Goal: Task Accomplishment & Management: Use online tool/utility

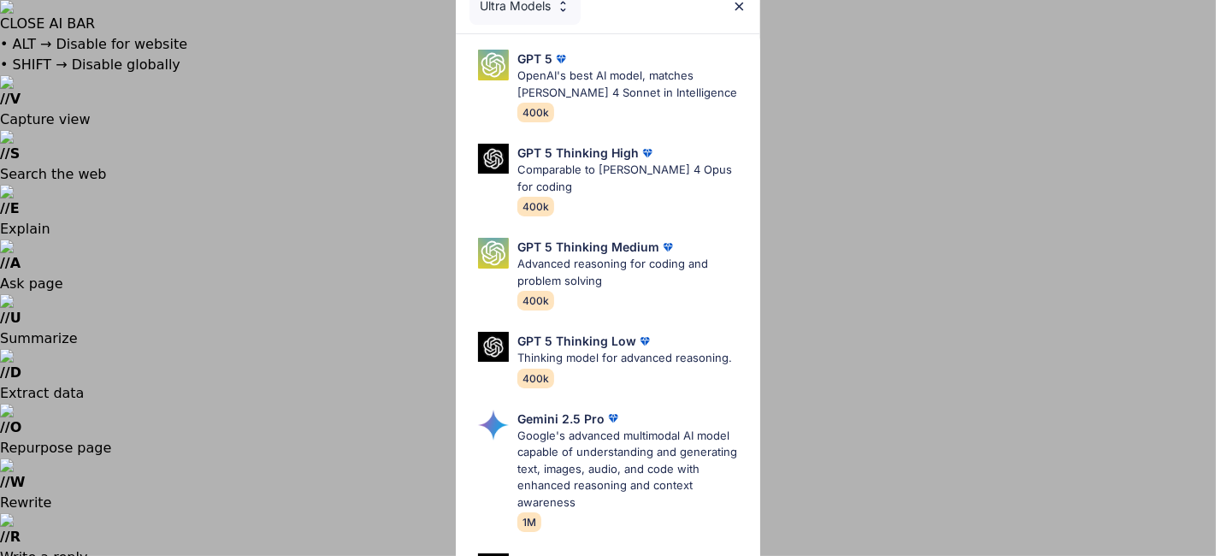
click at [728, 9] on div "Ultra Models" at bounding box center [608, 6] width 304 height 55
type textarea "x"
click at [744, 2] on img at bounding box center [739, 6] width 15 height 15
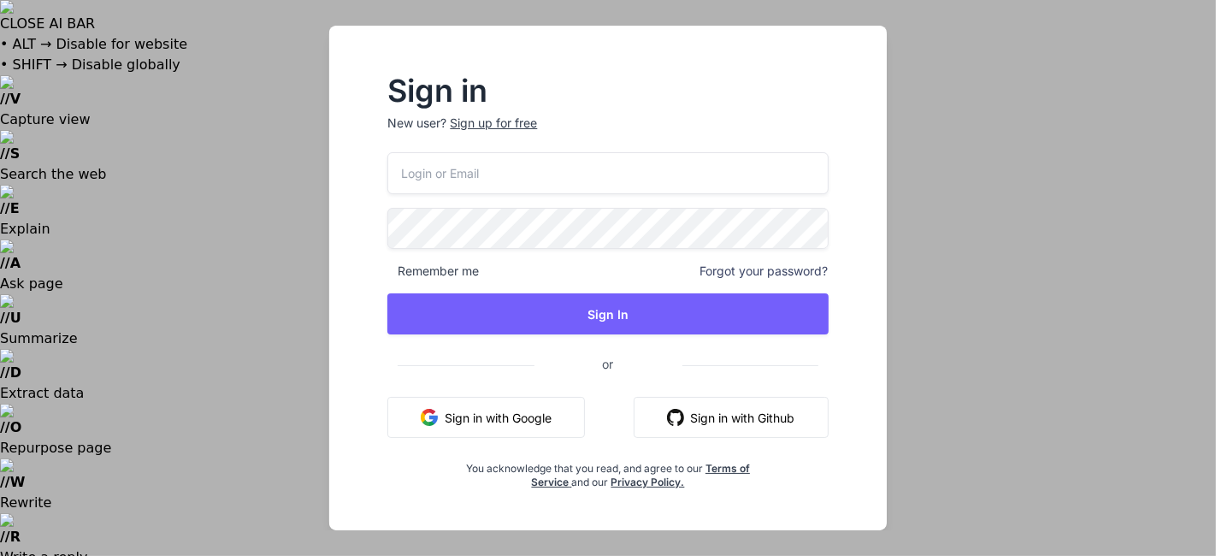
type input "[EMAIL_ADDRESS][DOMAIN_NAME]"
click at [515, 423] on button "Sign in with Google" at bounding box center [486, 417] width 198 height 41
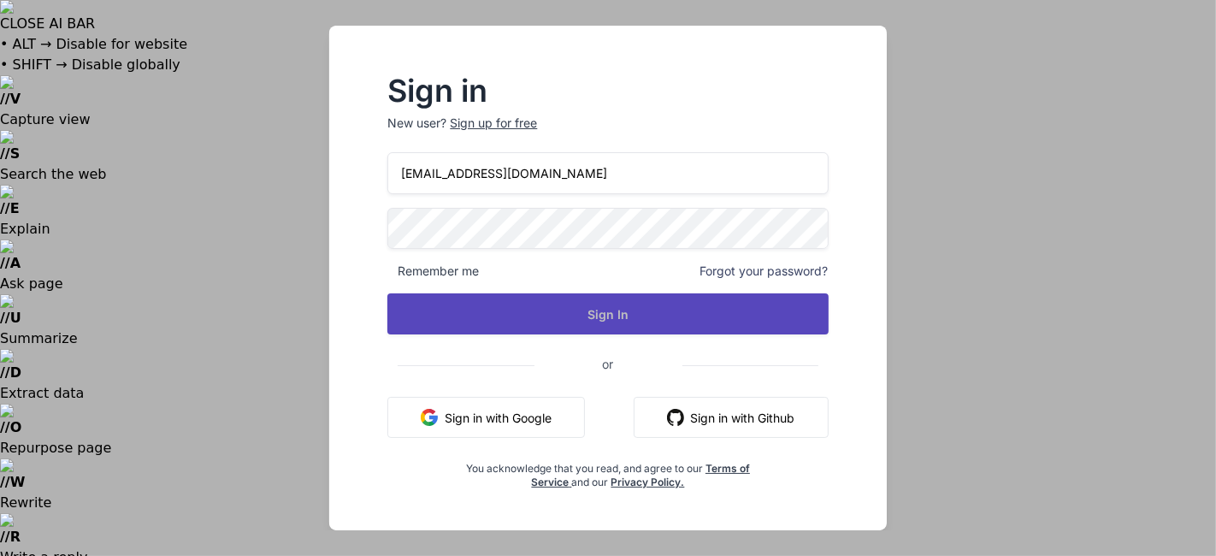
click at [690, 319] on button "Sign In" at bounding box center [607, 313] width 440 height 41
click at [637, 312] on button "Sign In" at bounding box center [607, 313] width 440 height 41
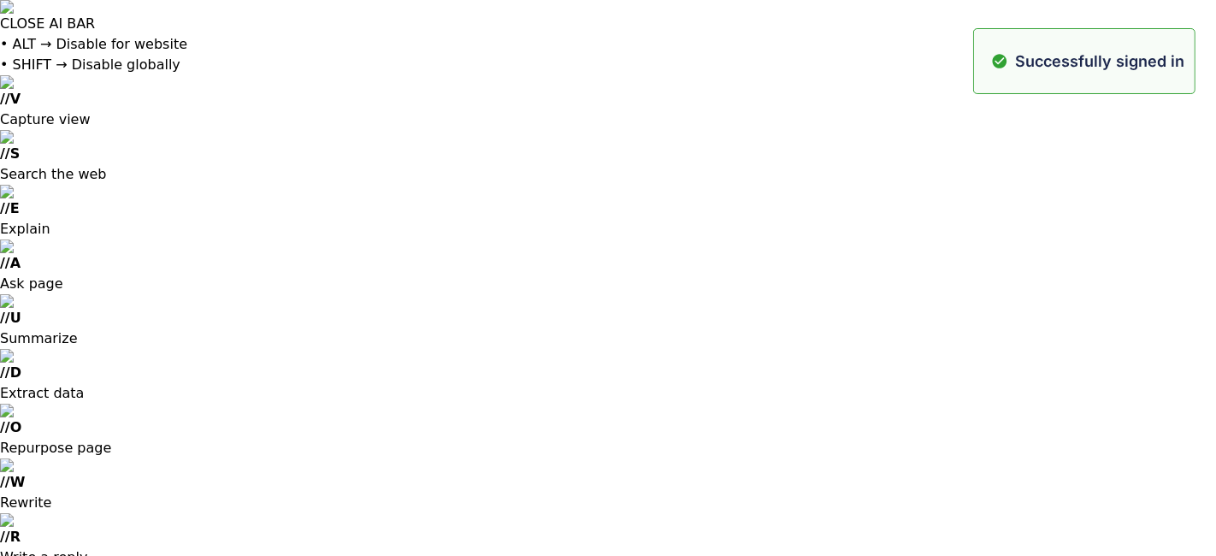
type textarea "x"
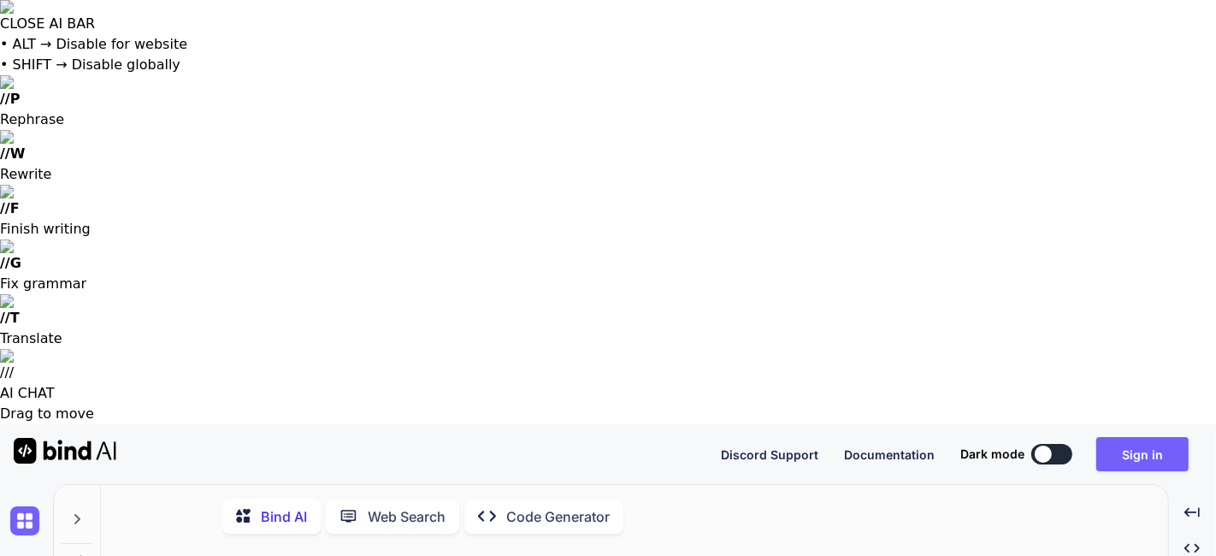
type textarea "x"
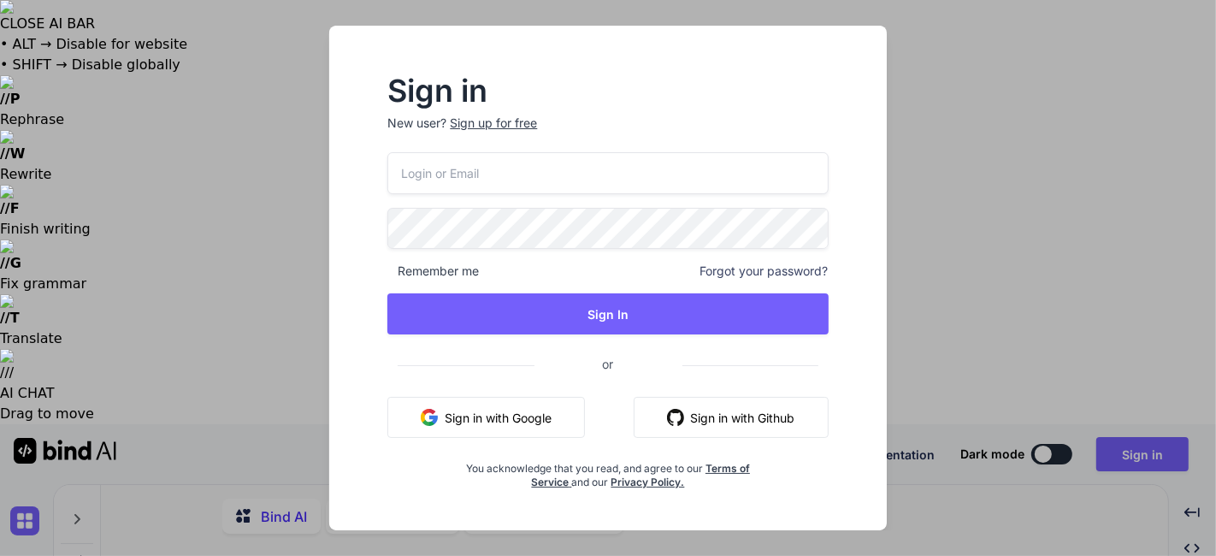
type input "[EMAIL_ADDRESS][DOMAIN_NAME]"
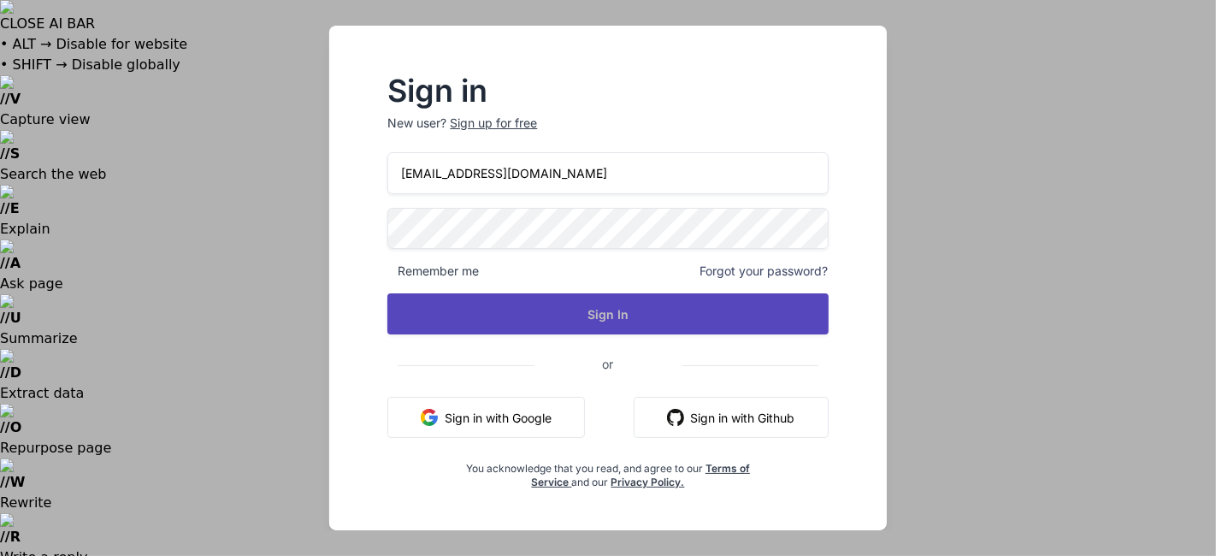
click at [568, 303] on button "Sign In" at bounding box center [607, 313] width 440 height 41
click at [588, 304] on button "Sign In" at bounding box center [607, 313] width 440 height 41
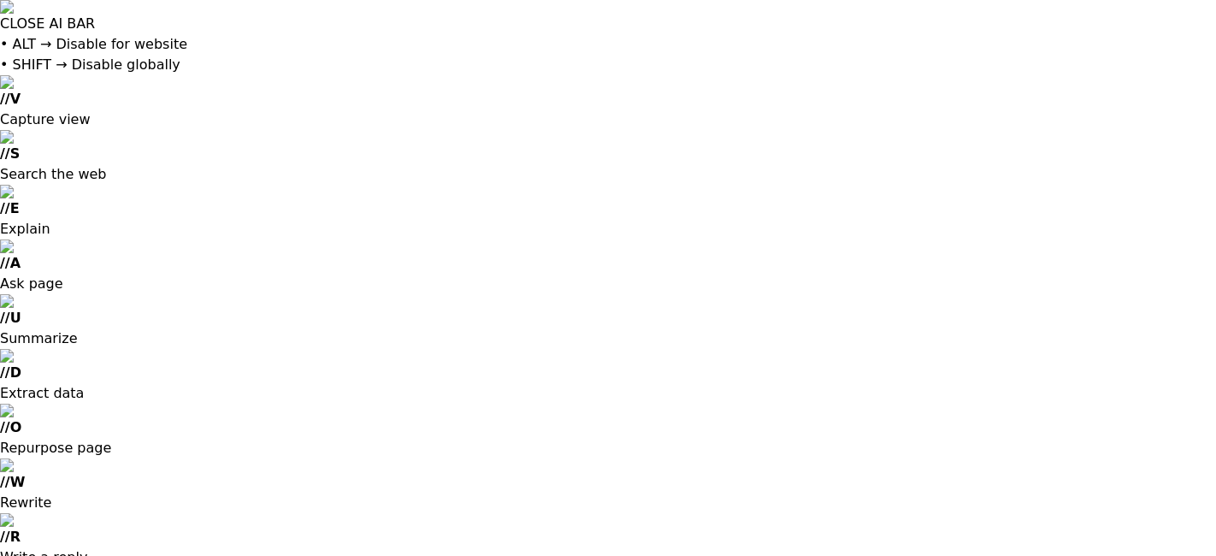
type textarea "x"
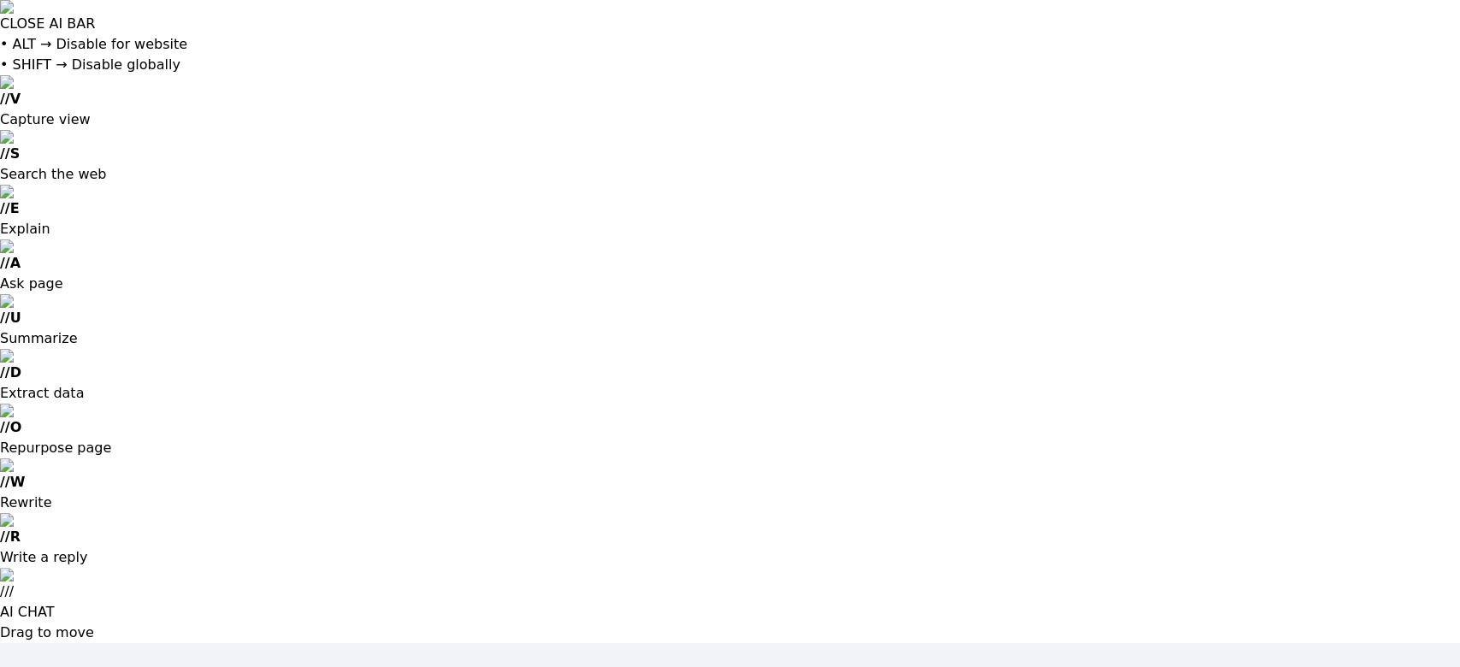
type input "[EMAIL_ADDRESS][DOMAIN_NAME]"
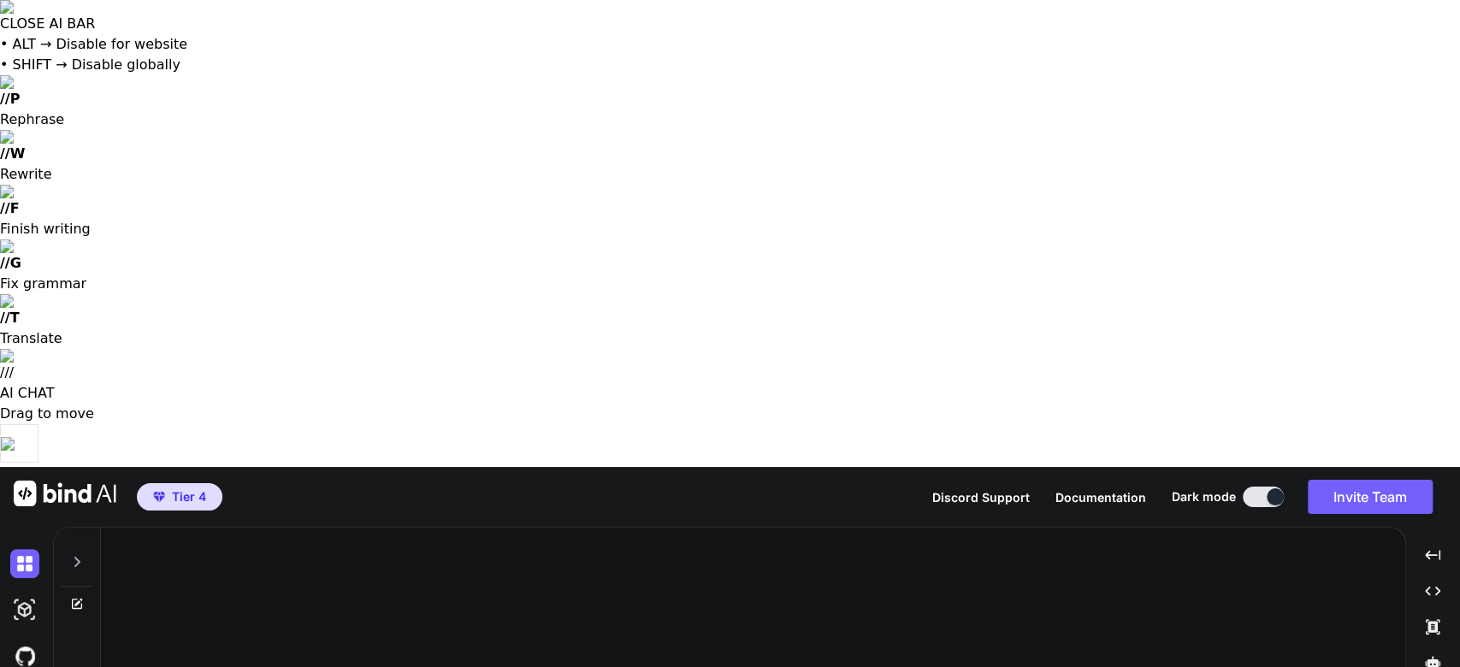
type textarea "x"
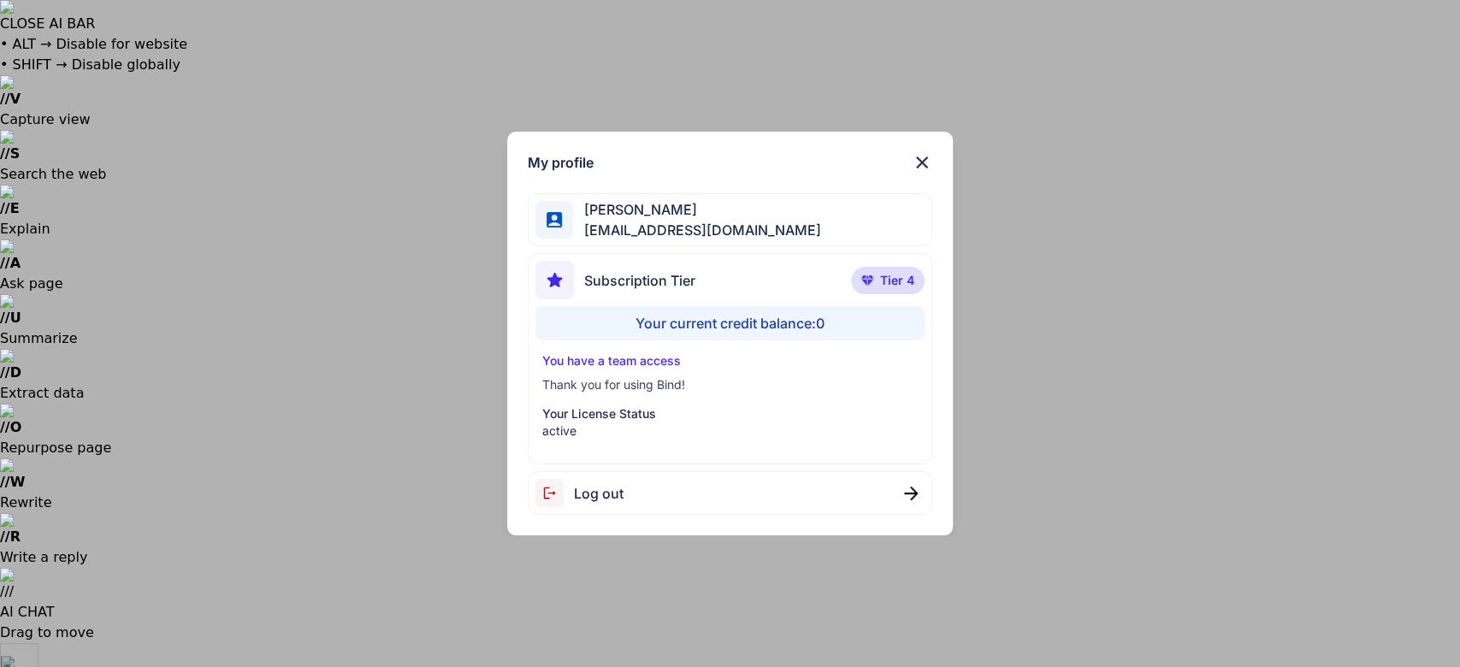
click at [932, 168] on div "My profile Ricardo Ceja Jr ricardoceja97@gmail.com Subscription Tier Tier 4 You…" at bounding box center [730, 334] width 446 height 405
click at [583, 379] on p "Thank you for using Bind!" at bounding box center [730, 384] width 376 height 17
click at [600, 358] on p "You have a team access" at bounding box center [730, 360] width 376 height 17
click at [396, 393] on div "My profile Ricardo Ceja Jr ricardoceja97@gmail.com Subscription Tier Tier 4 You…" at bounding box center [730, 333] width 1460 height 667
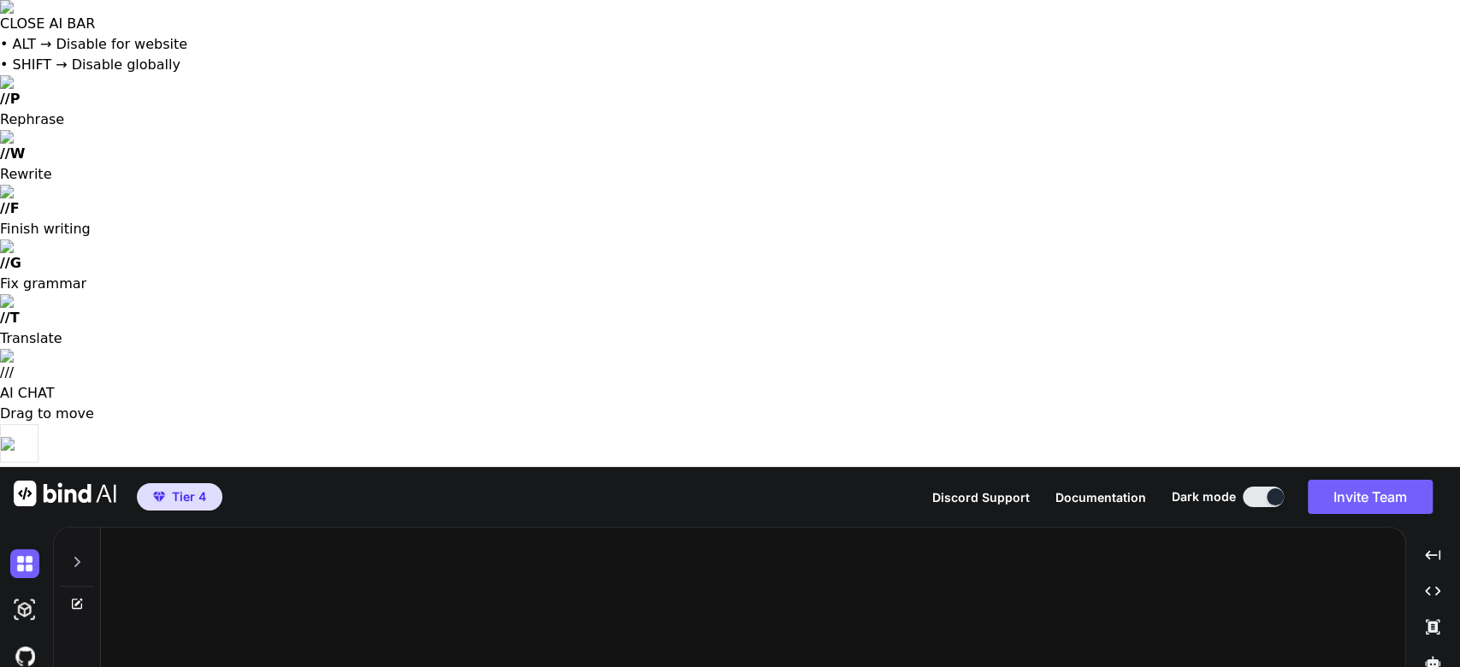
type textarea "listen"
type textarea "x"
type textarea "listen I"
type textarea "x"
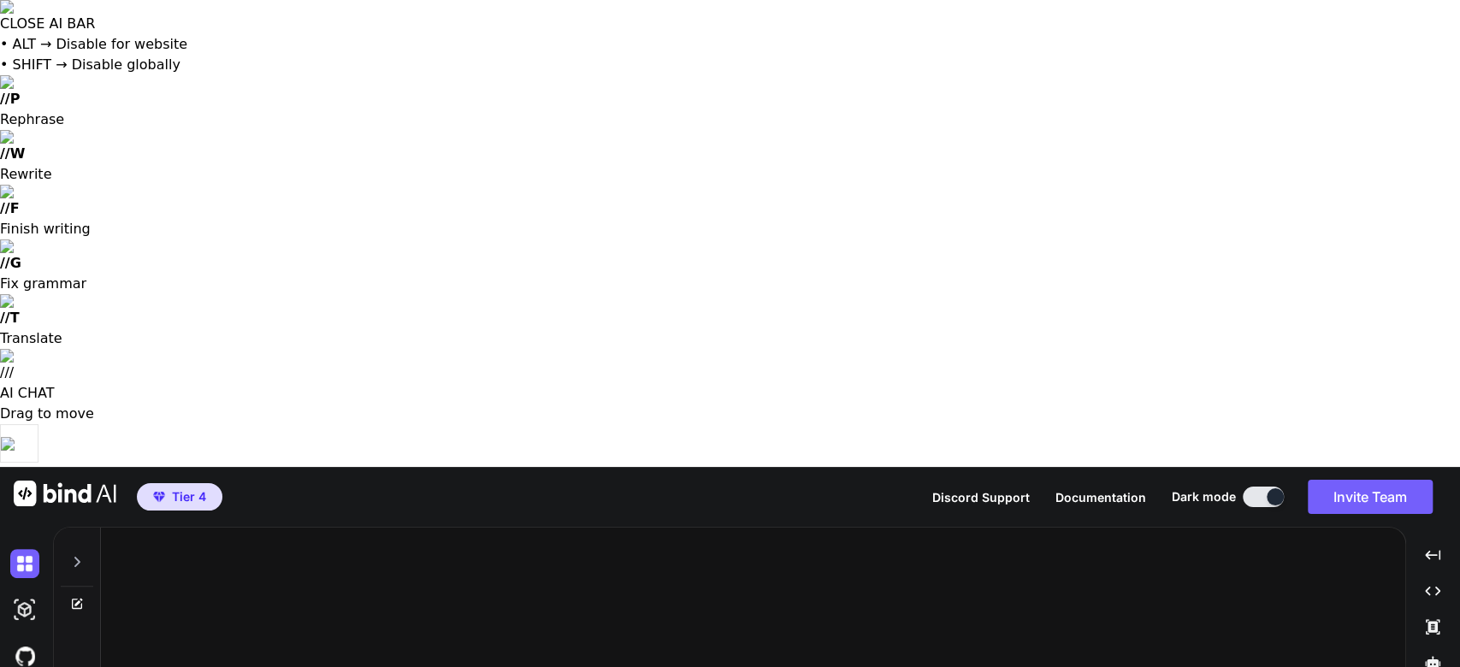
type textarea "listen I wanna"
type textarea "x"
type textarea "Listen I wanna rec"
type textarea "x"
type textarea "Listen I wanna recre"
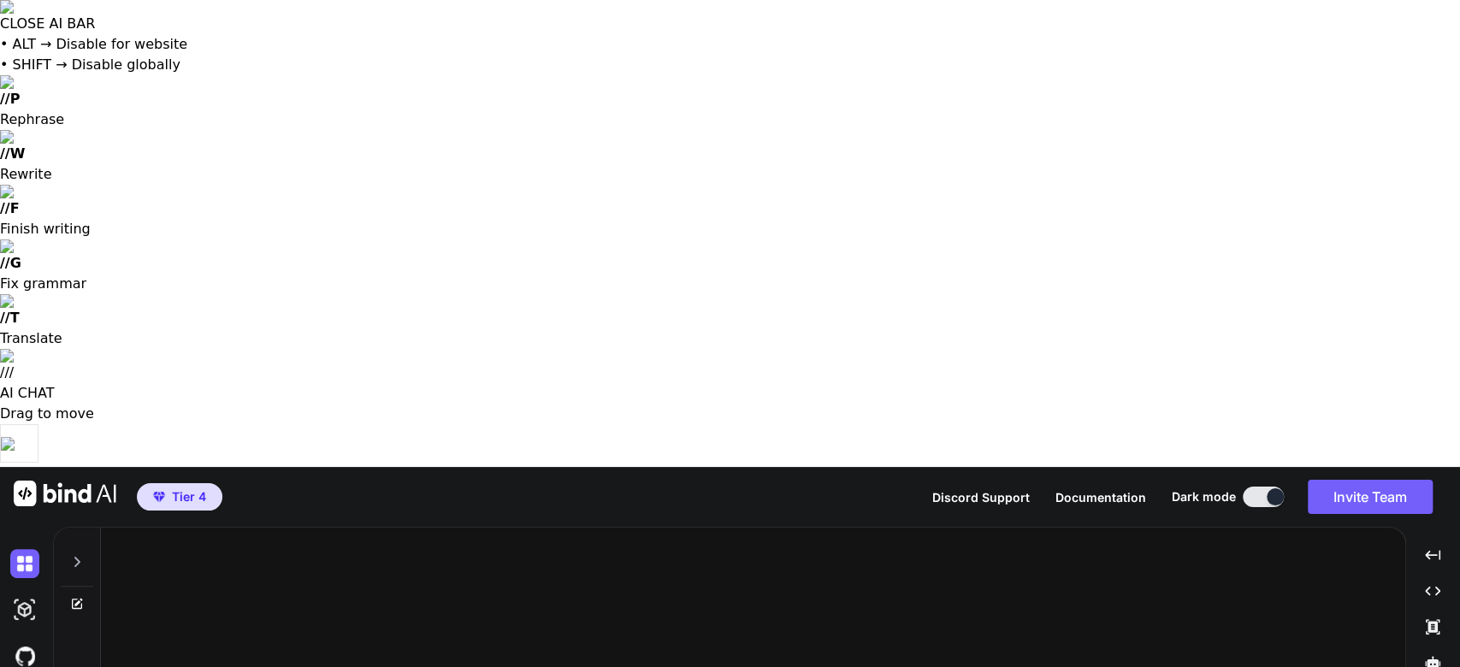
type textarea "x"
type textarea "Listen I wanna recreate"
type textarea "x"
type textarea "Listen I wanna recreate this"
type textarea "x"
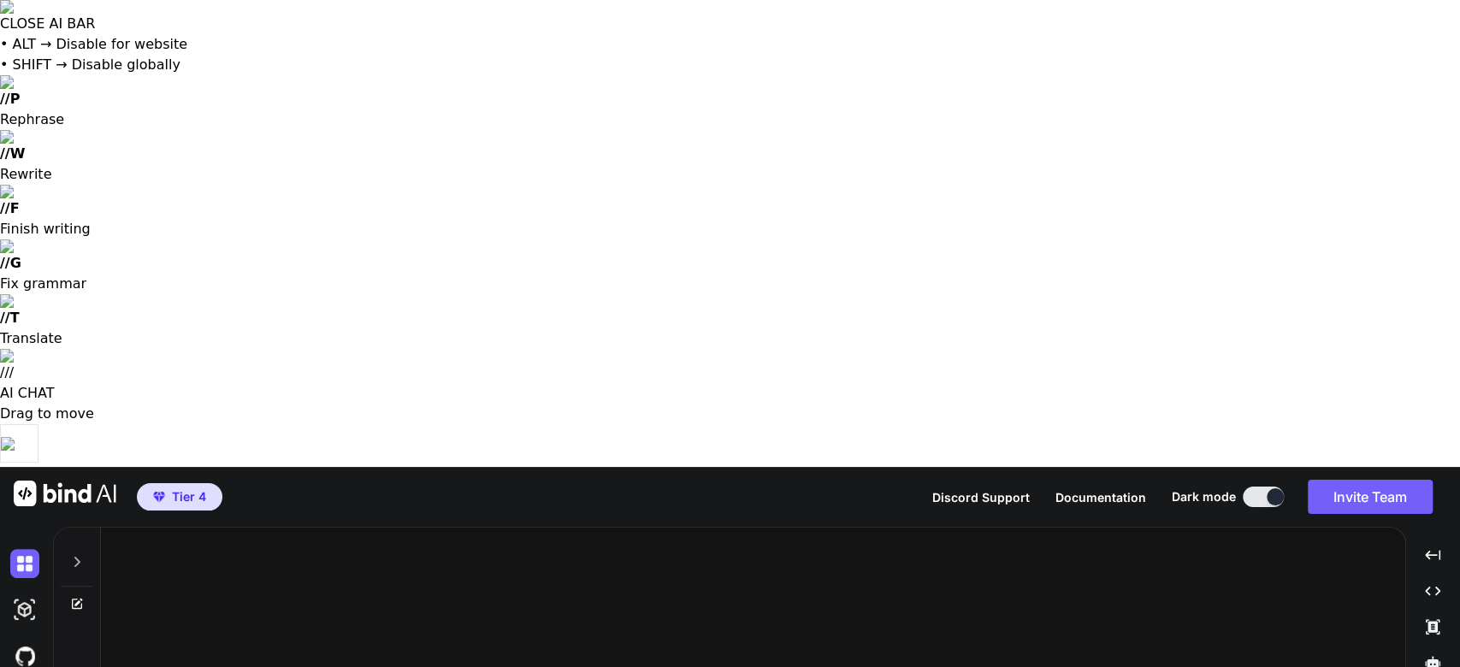
type textarea "Listen I wanna recreate this exact"
type textarea "x"
type textarea "Listen I wanna recreate this exact same"
type textarea "x"
type textarea "Listen I wanna recreate This exact same lay"
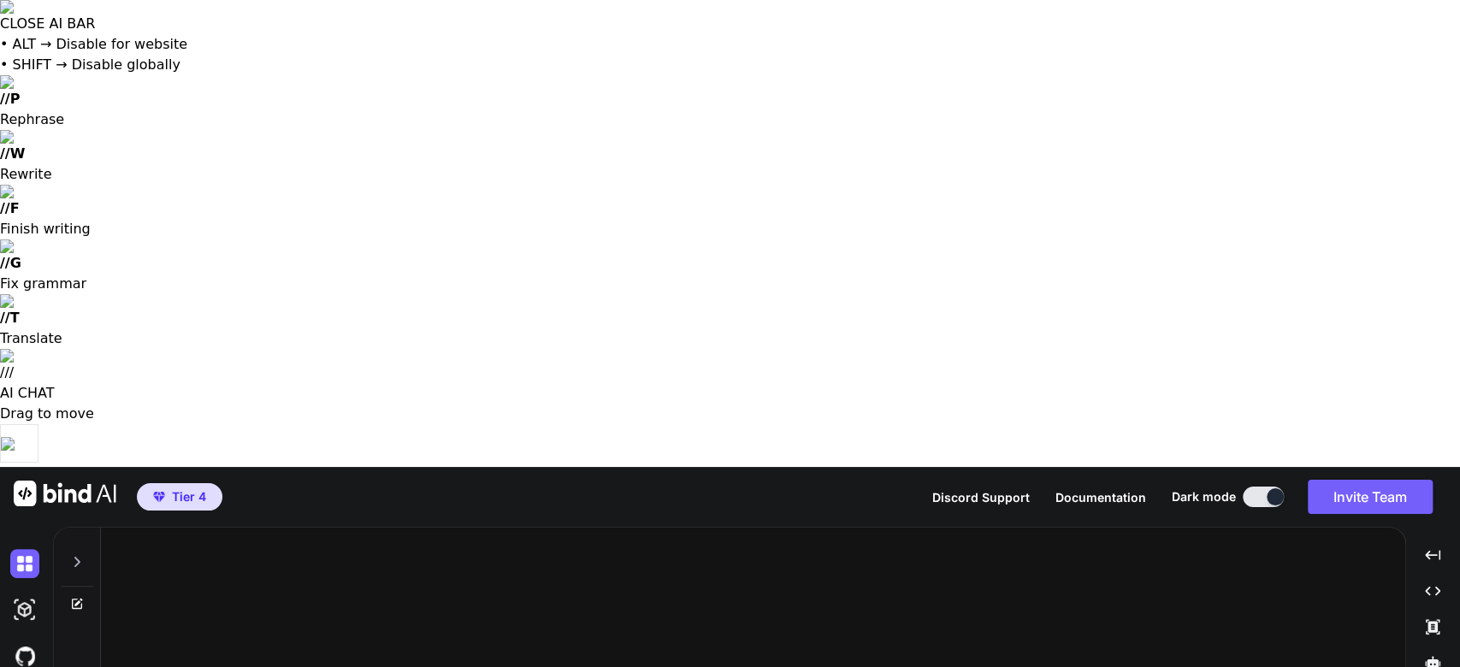
type textarea "x"
type textarea "Listen I wanna recreate This exact same layout"
type textarea "x"
type textarea "Listen I wanna recreate this exact same layout"
type textarea "x"
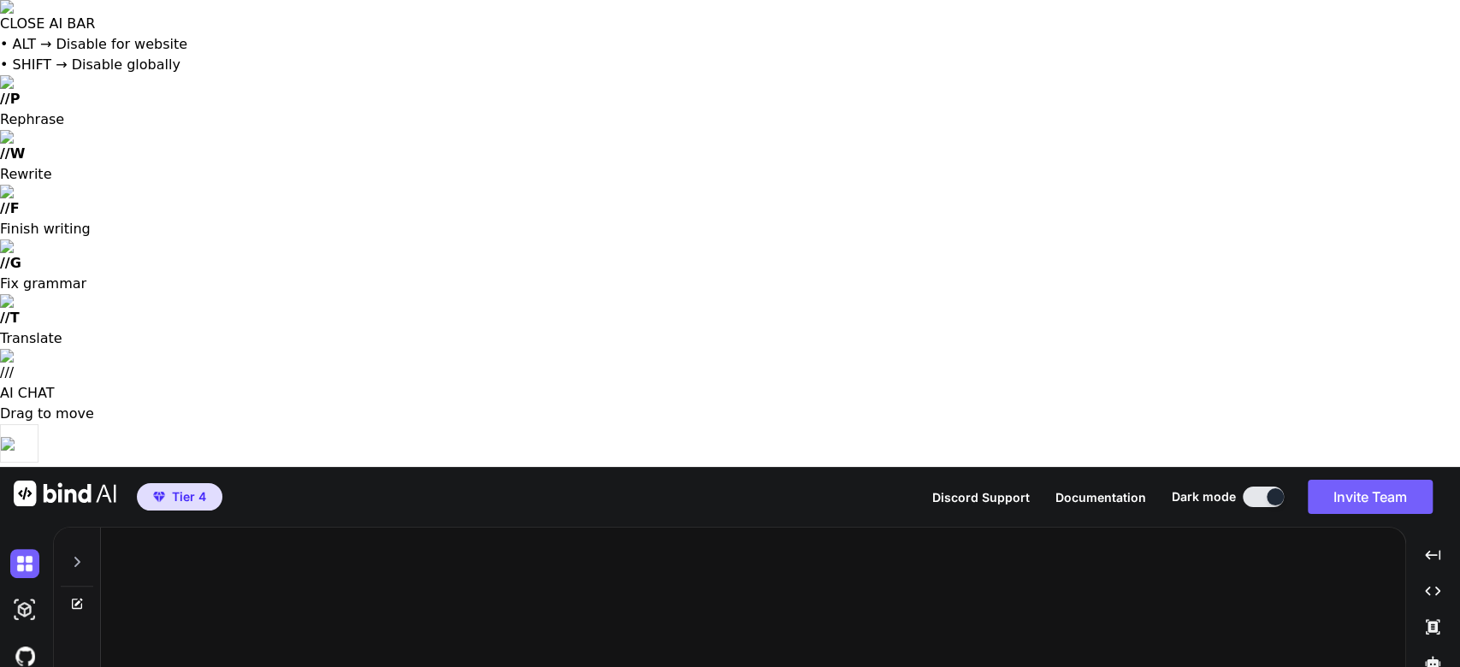
type textarea "Listen I wanna recreate this exact same layout and"
type textarea "x"
type textarea "Listen I wanna recreate this exact same layout and bus"
type textarea "x"
type textarea "Listen I wanna recreate this exact same layout and business"
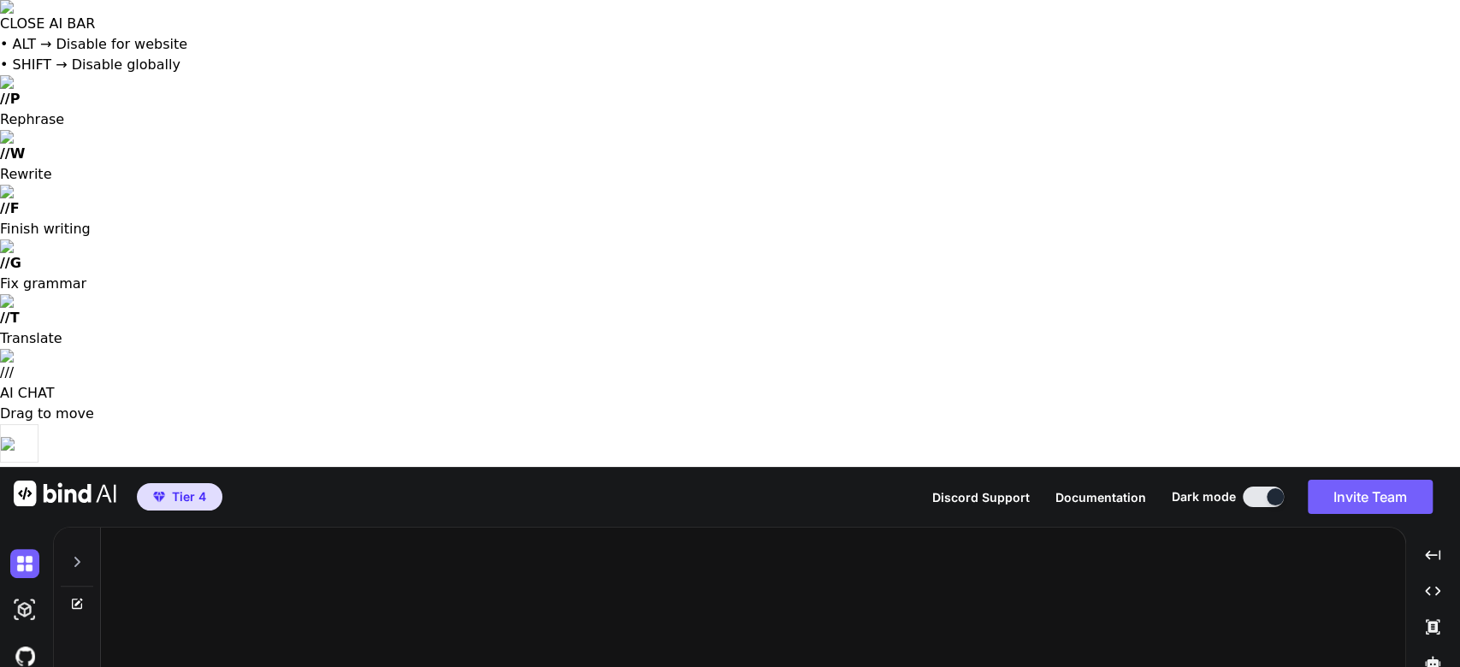
type textarea "x"
type textarea "Listen I wanna recreate this exact same layout and business card"
type textarea "x"
type textarea "Listen I wanna recreate this exact same layout and business card don"
type textarea "x"
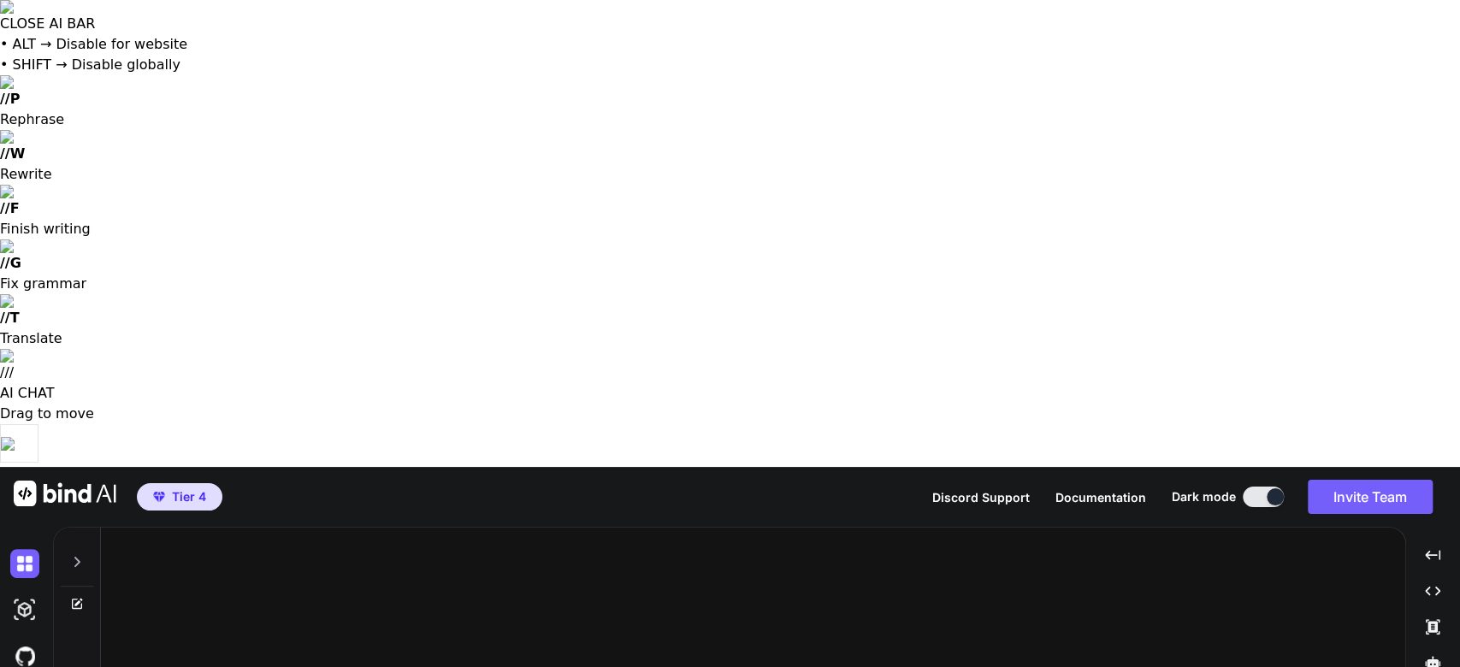
type textarea "Listen I wanna recreate this exact same layout and business card don't"
type textarea "x"
type textarea "Listen I wanna recreate this exact same layout and business card don't give"
type textarea "x"
type textarea "Listen I wanna recreate this exact same layout and business card don't give me"
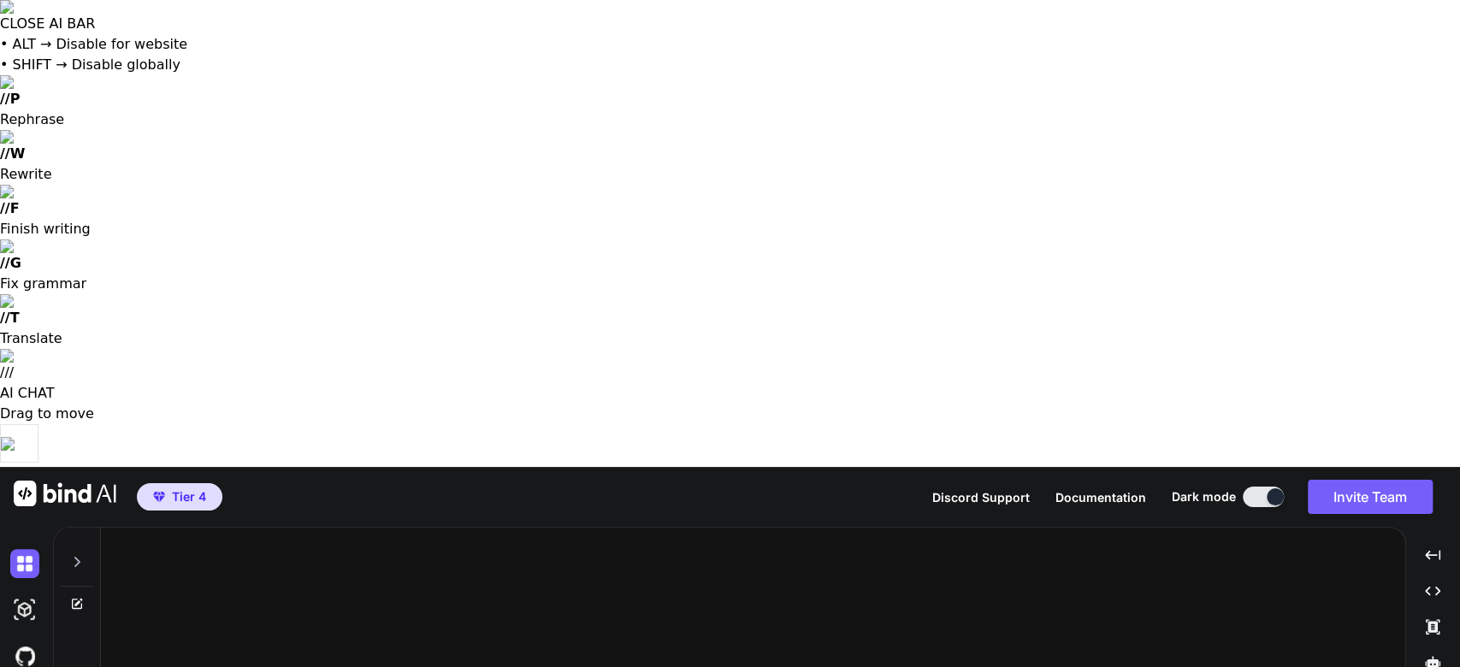
type textarea "x"
type textarea "Listen I wanna recreate this exact same layout and business card Don't give me …"
type textarea "x"
type textarea "Listen I wanna recreate this exact same layout and business card Don't give me …"
type textarea "x"
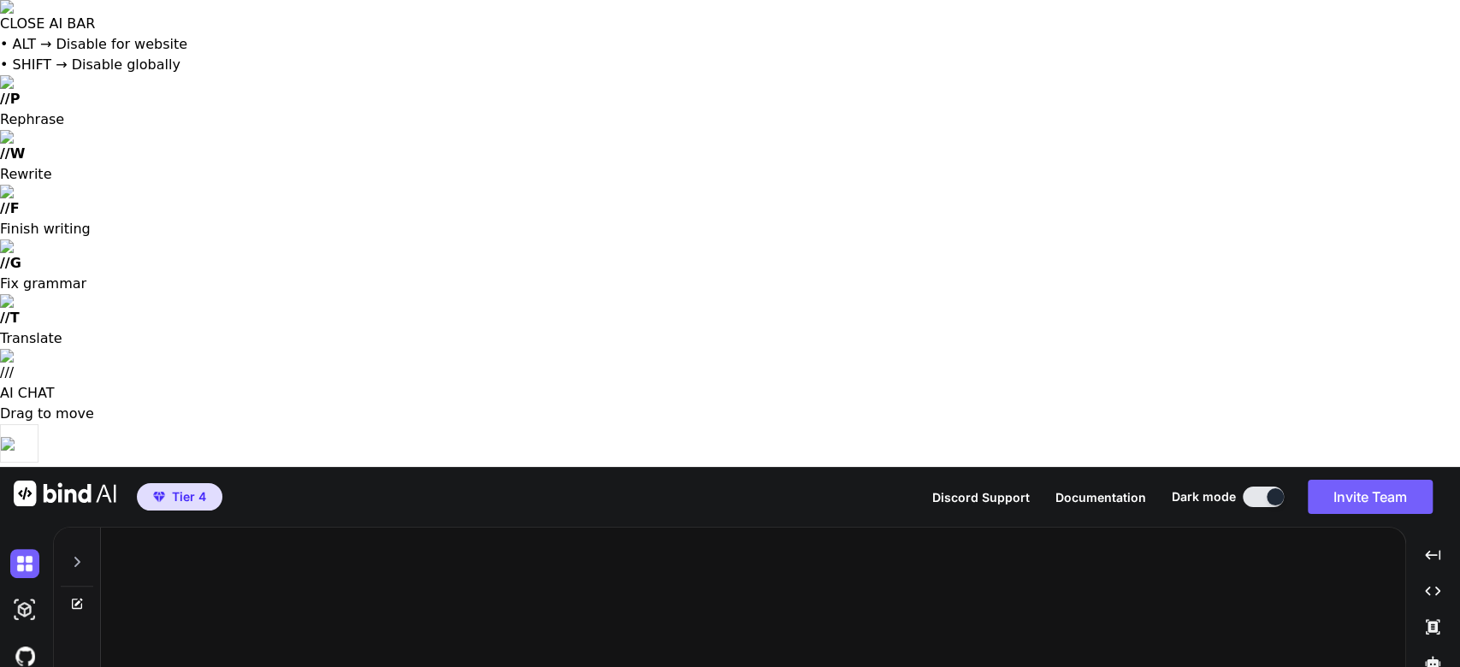
type textarea "Listen I wanna recreate this exact same layout and business card don't give me …"
type textarea "x"
type textarea "Listen I wanna recreate this exact same layout and business card don't give me …"
type textarea "x"
type textarea "Listen I wanna recreate this exact same layout and business card don't give me …"
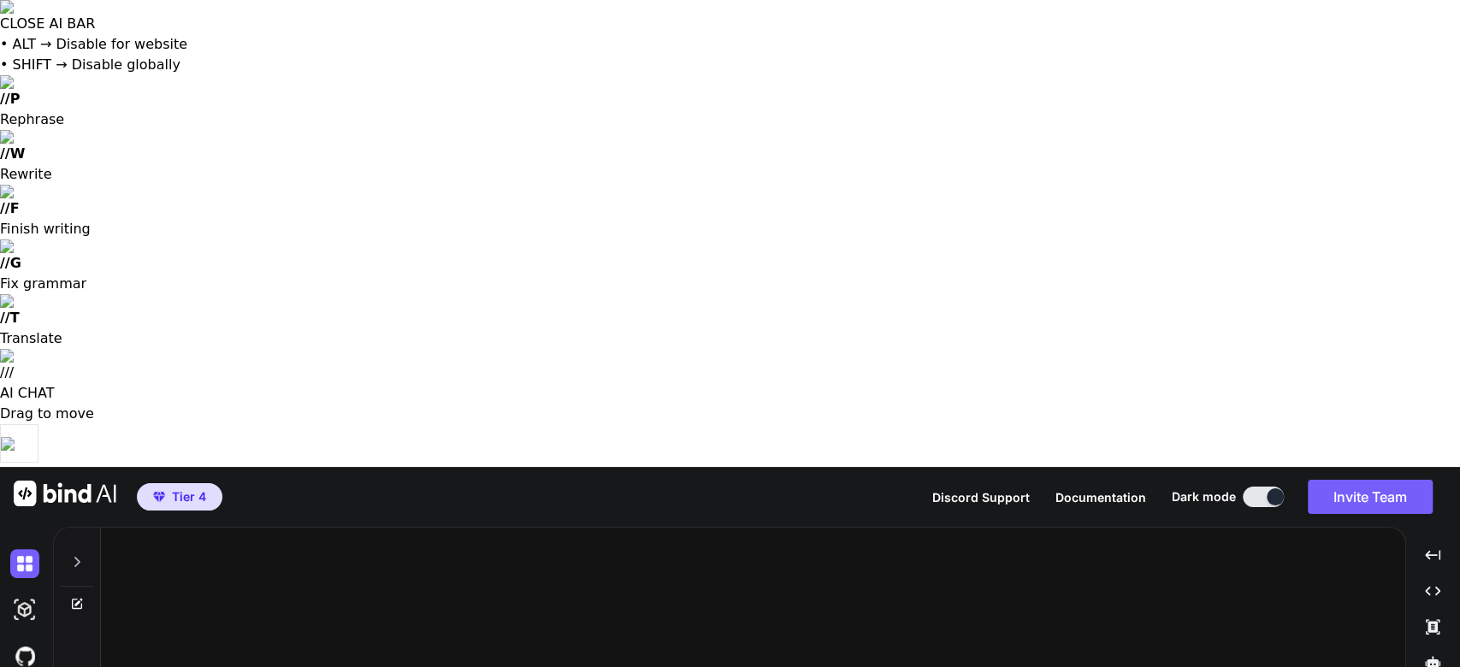
type textarea "x"
type textarea "Listen I wanna recreate this exact same layout and business card don't give me …"
type textarea "x"
type textarea "Listen I wanna recreate this exact same layout and business card don't give me …"
type textarea "x"
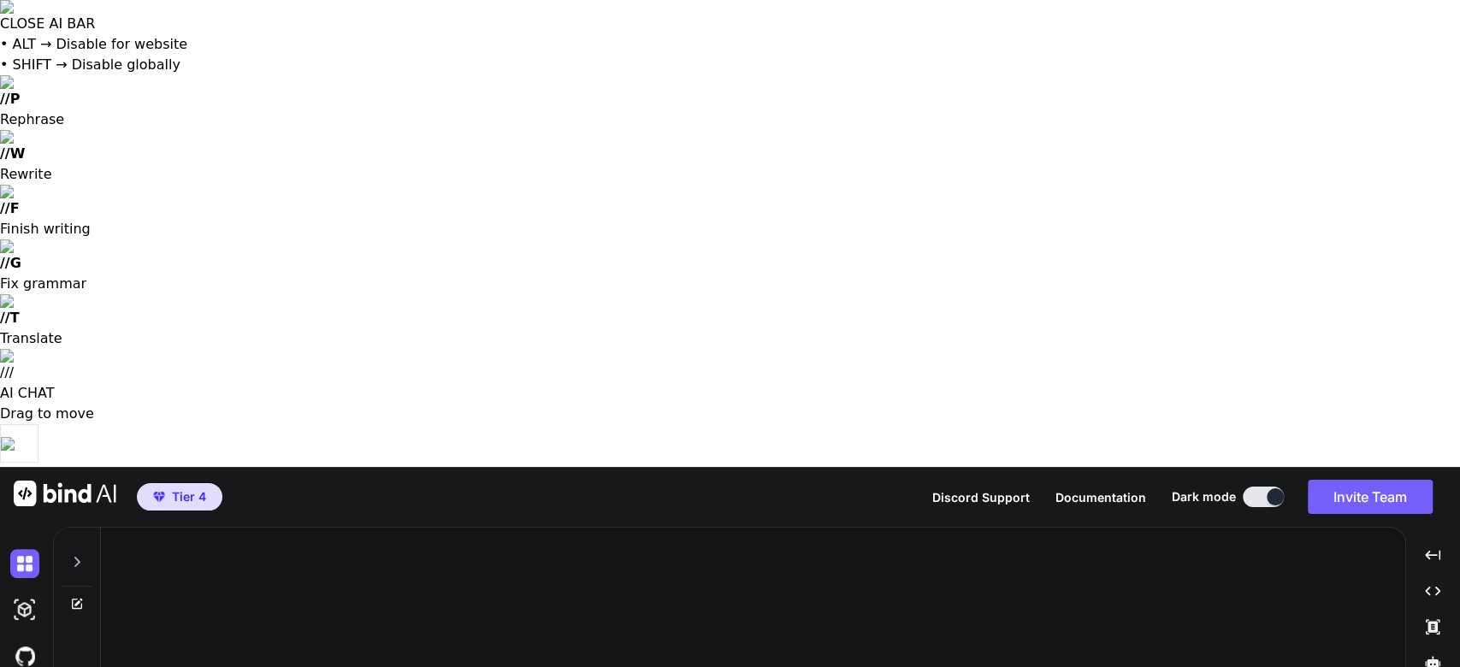
type textarea "Listen I wanna recreate this exact same layout and business card don't give me …"
type textarea "x"
type textarea "Listen I wanna recreate this exact same layout and business card don't give me …"
type textarea "x"
type textarea "Listen I wanna recreate this exact same layout and business card don't give me …"
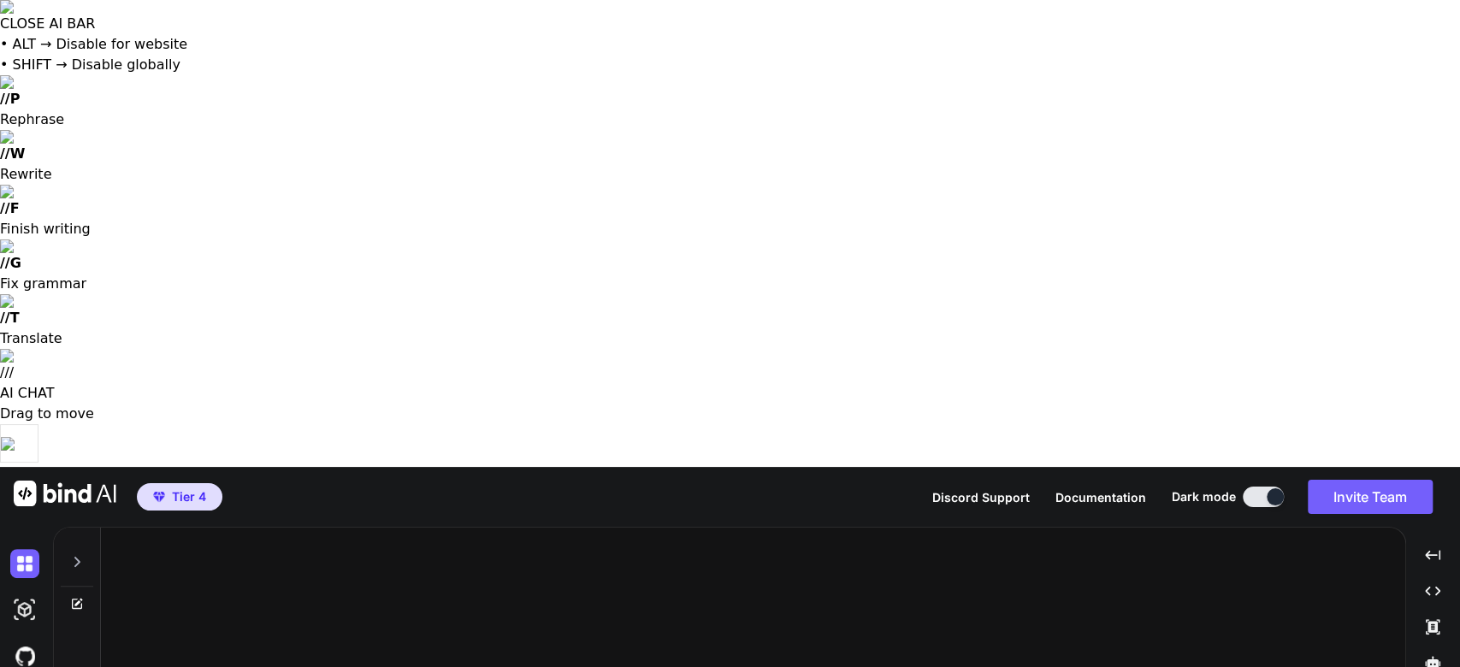
type textarea "x"
type textarea "Listen I wanna recreate this exact same layout and business card don't give me …"
type textarea "x"
type textarea "Listen I wanna recreate this exact same layout and business card don't give me …"
type textarea "x"
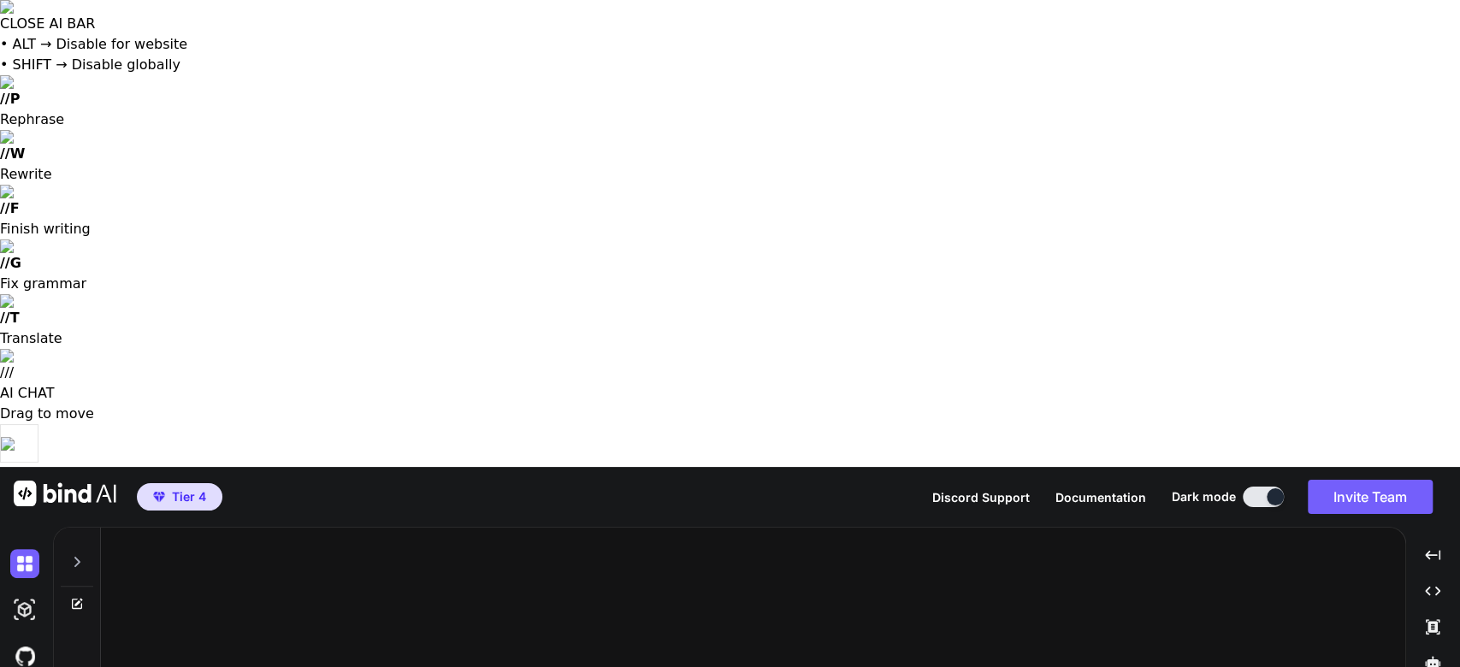
type textarea "Listen I wanna recreate this exact same layout and business card don't give me …"
type textarea "x"
type textarea "Listen I wanna recreate this exact same layout and business card don't give me …"
type textarea "x"
type textarea "Listen I wanna recreate this exact same layout and business card don't give me …"
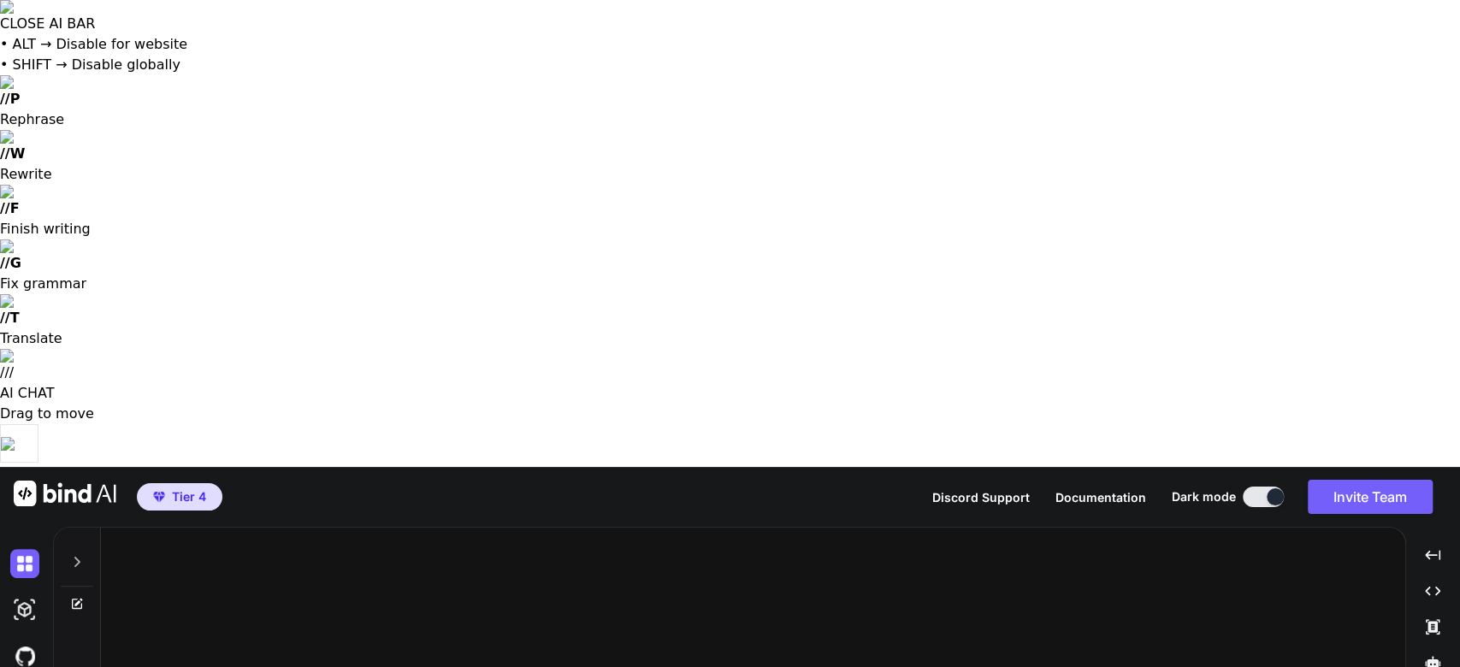
type textarea "x"
type textarea "Listen I wanna recreate this exact same layout and business card don't give me …"
type textarea "x"
type textarea "Listen I wanna recreate this exact same layout and business card don't give me …"
type textarea "x"
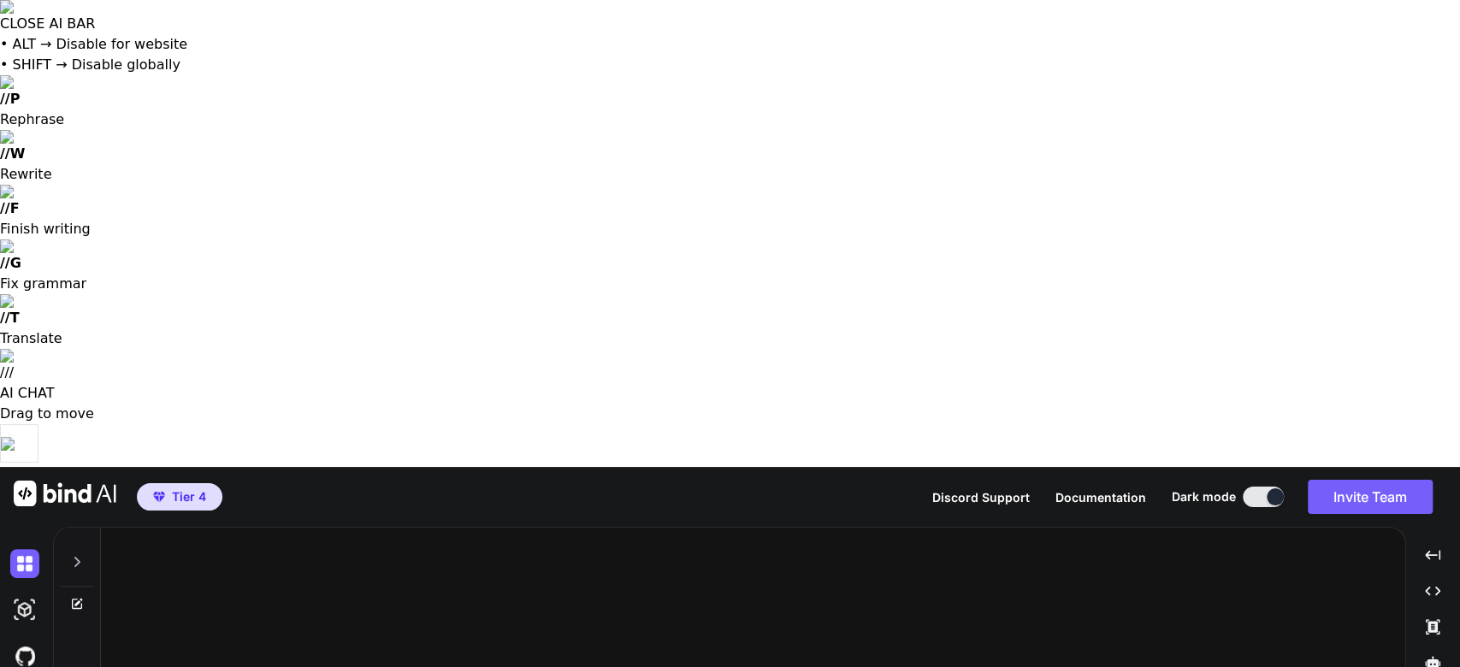
type textarea "Listen I wanna recreate this exact same layout and business card don't give me …"
type textarea "x"
type textarea "Listen I wanna recreate this exact same layout and business card don't give me …"
type textarea "x"
type textarea "Listen I wanna recreate this exact same layout and business card don't give me …"
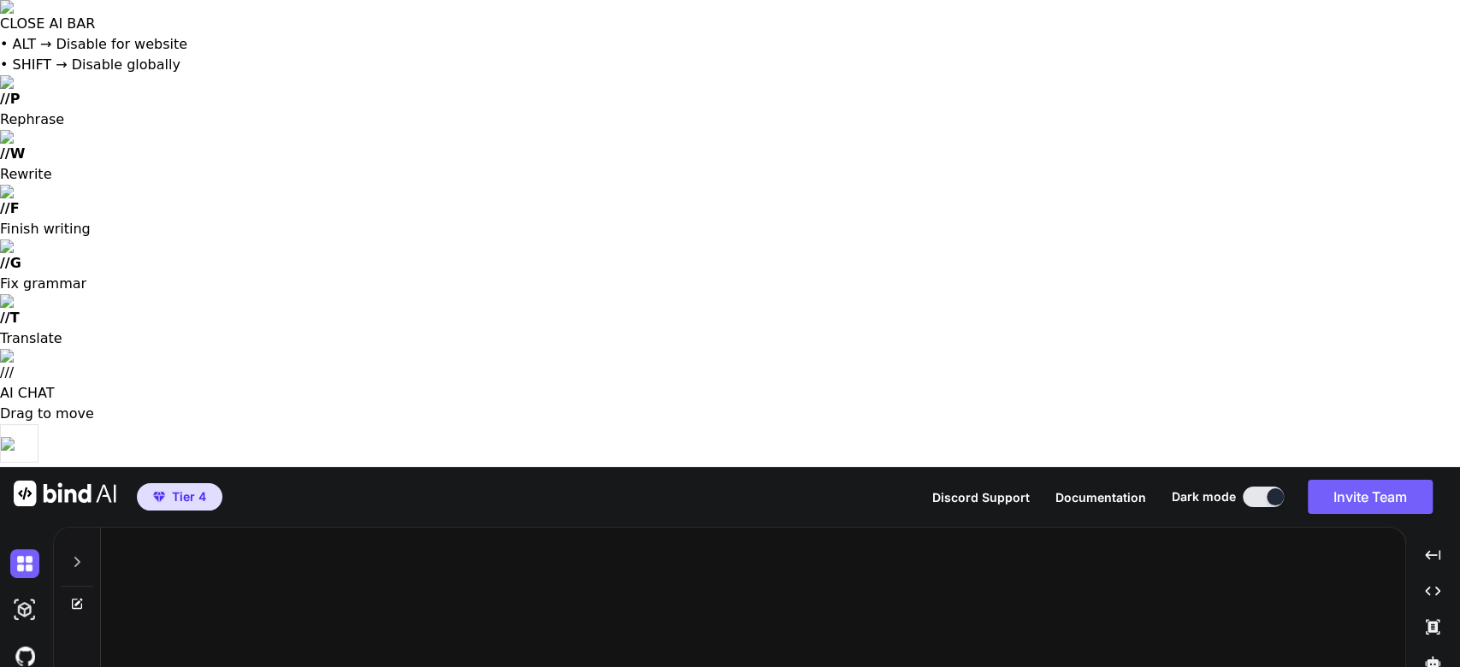
type textarea "x"
type textarea "Listen I wanna recreate this exact same layout and business card don't give me …"
type textarea "x"
type textarea "Listen I wanna recreate this exact same layout and business card don't give me …"
type textarea "x"
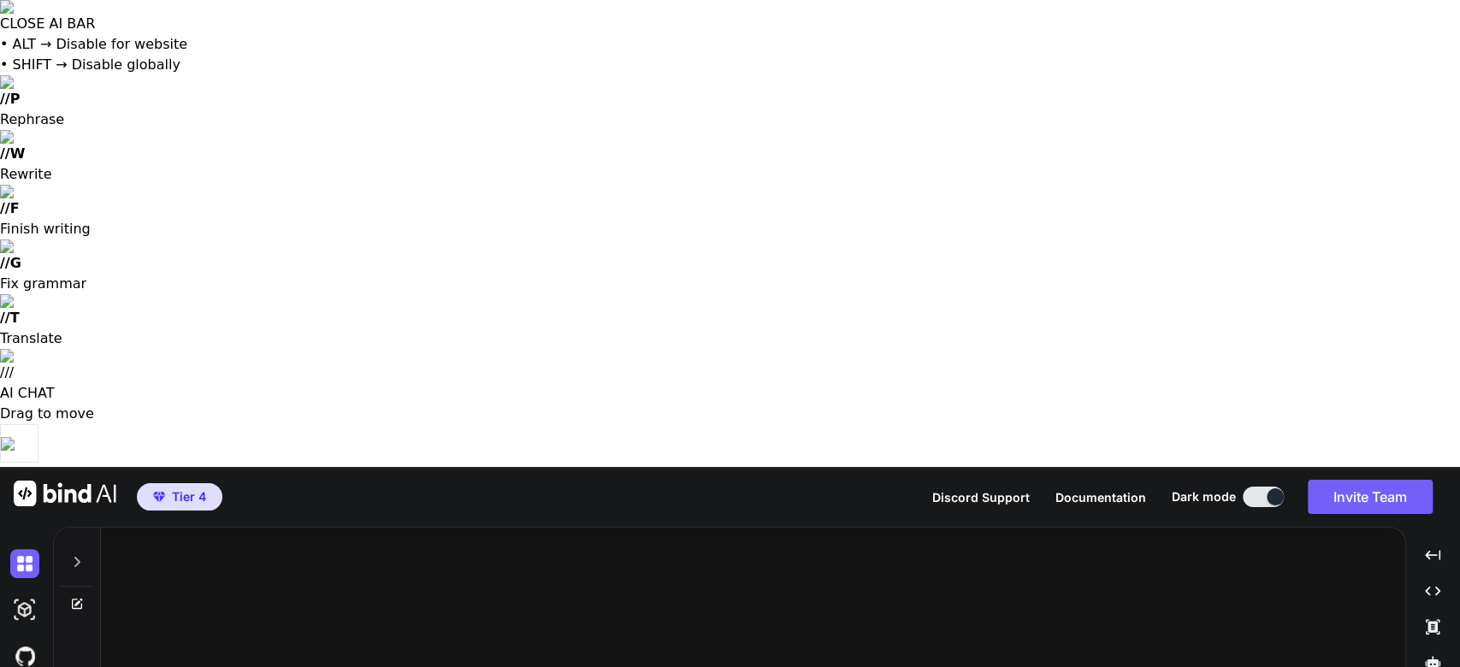
type textarea "Listen I wanna recreate this exact same layout and business card don't give me …"
type textarea "x"
type textarea "Listen I wanna recreate this exact same layout and business card don't give me …"
type textarea "x"
type textarea "Listen I wanna recreate this exact same layout and business card don't give me …"
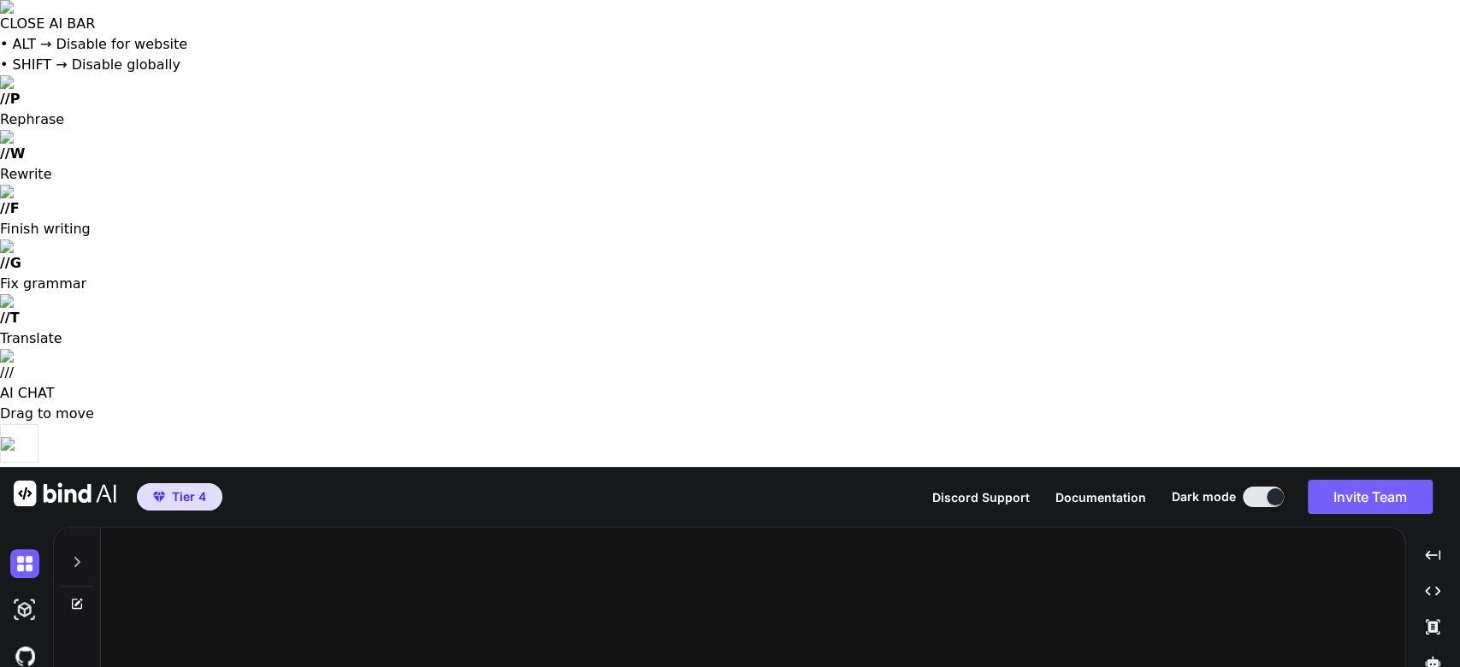
type textarea "x"
type textarea "Listen I wanna recreate this exact same layout and business card don't give me …"
type textarea "x"
type textarea "Listen I wanna recreate this exact same layout and business card don't give me …"
type textarea "x"
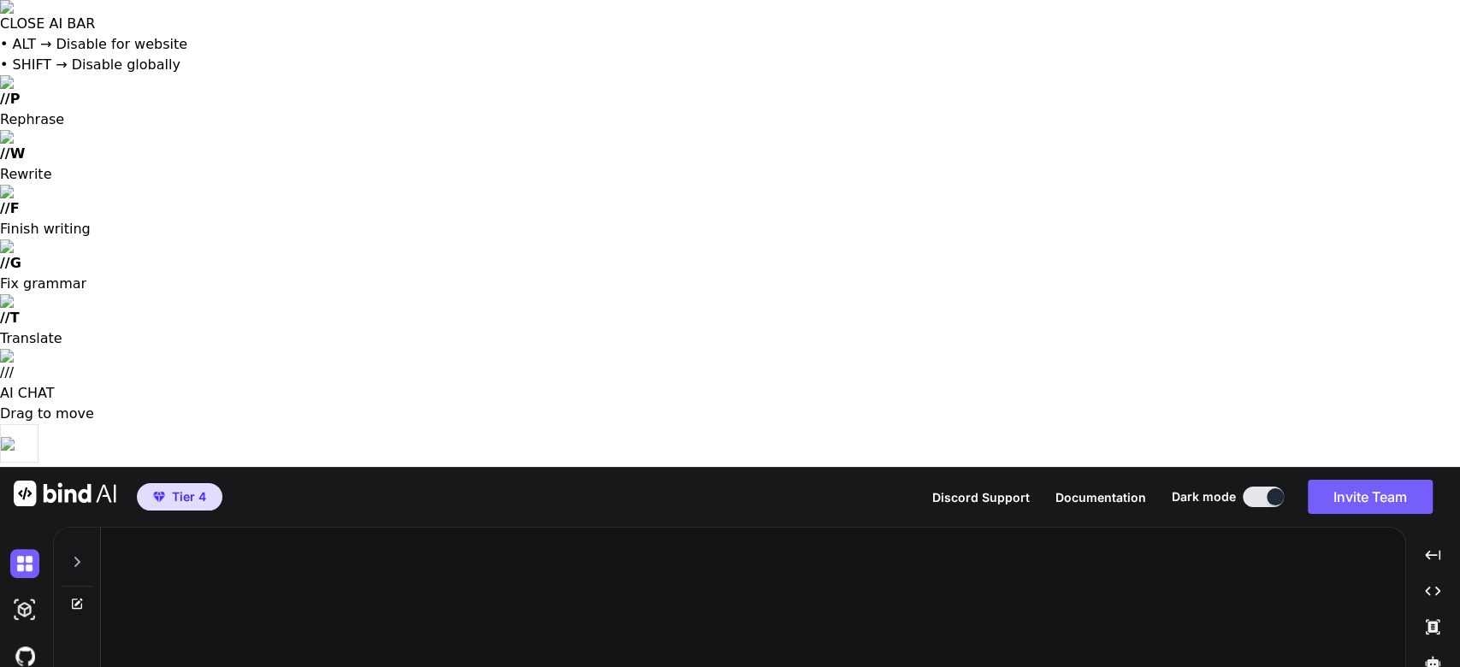
type textarea "Listen I wanna recreate this exact same layout and business card don't give me …"
type textarea "x"
type textarea "Listen I wanna recreate this exact same layout and business card don't give me …"
type textarea "x"
type textarea "Listen I wanna recreate this exact same layout and business card don't give me …"
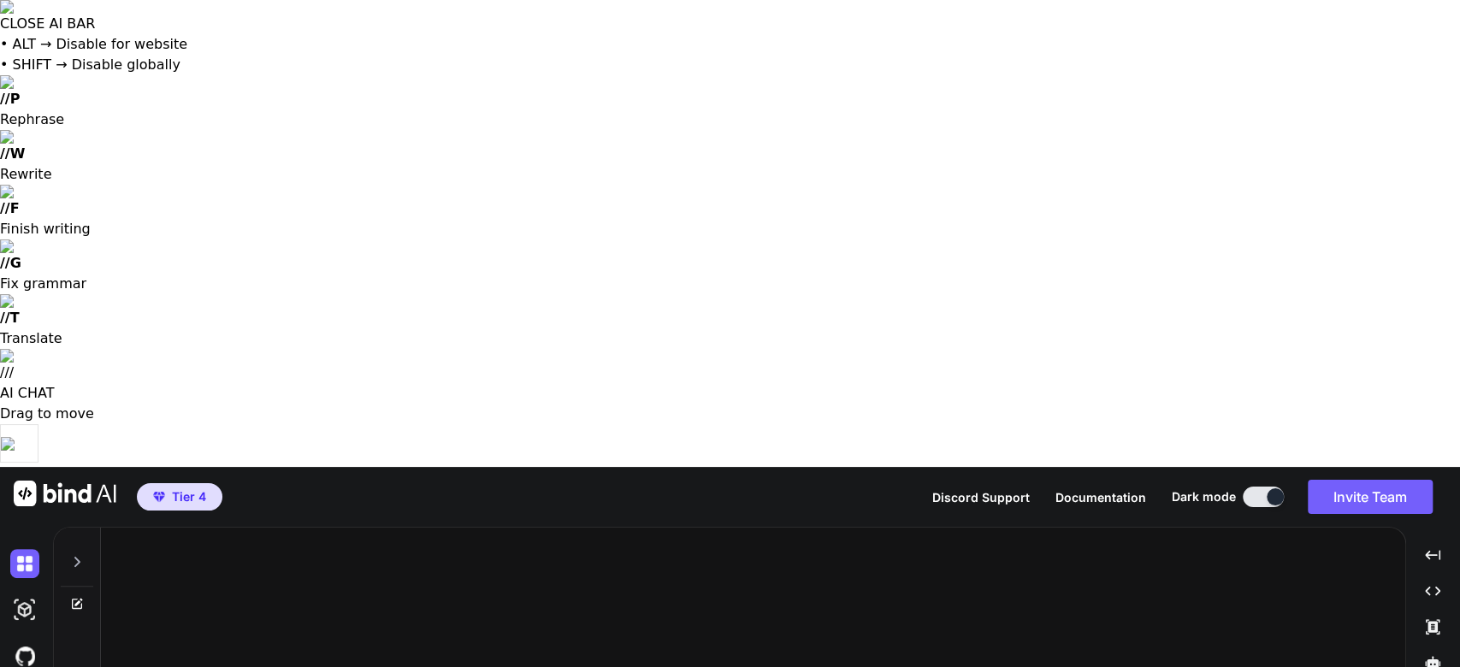
type textarea "x"
type textarea "Listen I wanna recreate this exact same layout and business card don't give me …"
type textarea "x"
type textarea "Listen I wanna recreate this exact same layout and business card don't give me …"
type textarea "x"
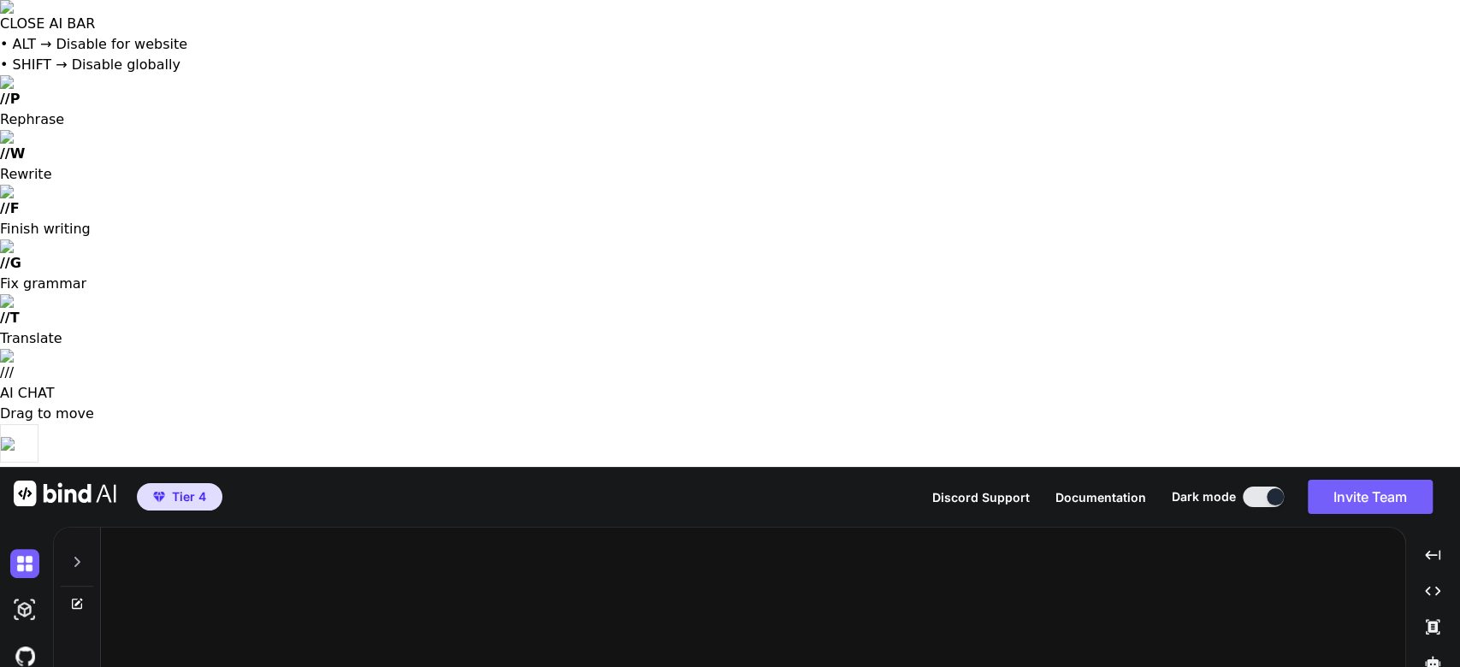
type textarea "Listen I wanna recreate this exact same layout and business card don't give me …"
type textarea "x"
type textarea "Listen I wanna recreate this exact same layout and business card don't give me …"
type textarea "x"
type textarea "Listen I wanna recreate this exact same layout and business card don't give me …"
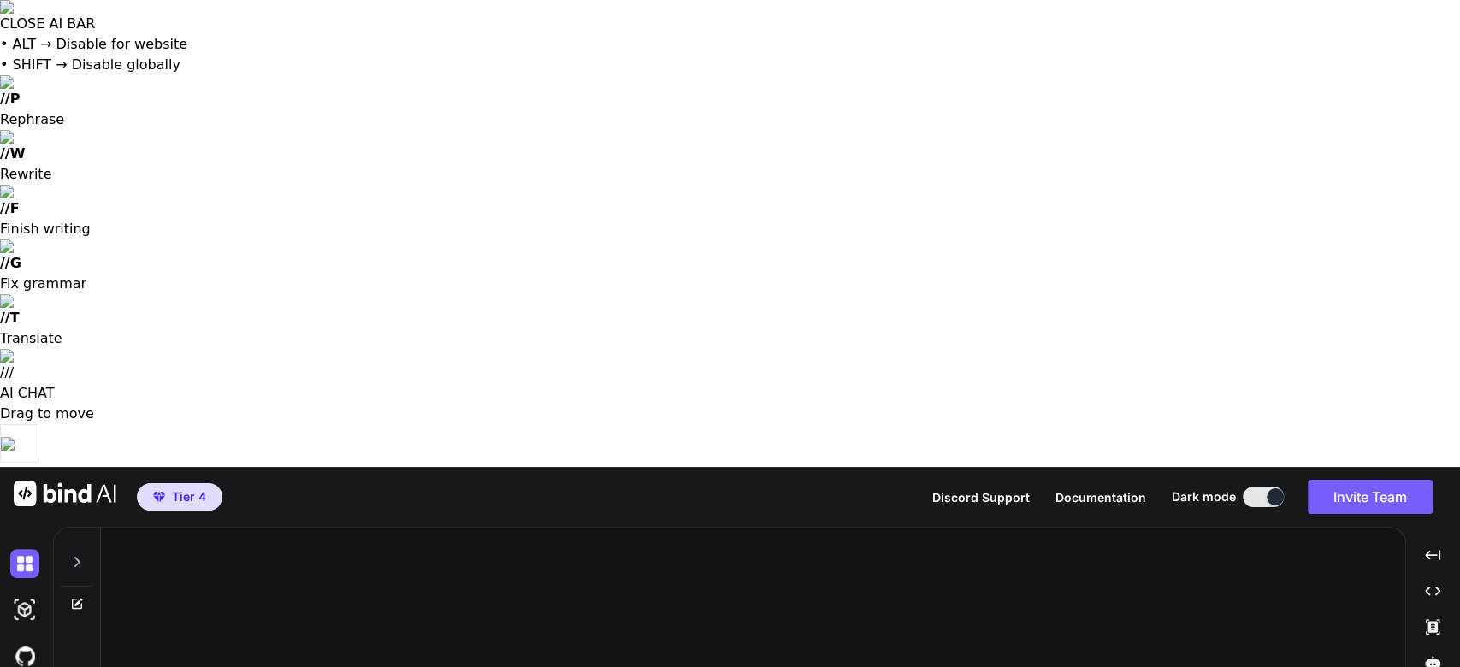
type textarea "x"
type textarea "Listen I wanna recreate this exact same layout and business card don't give me …"
type textarea "x"
type textarea "Listen I wanna recreate this exact same layout and business card don't give me …"
type textarea "x"
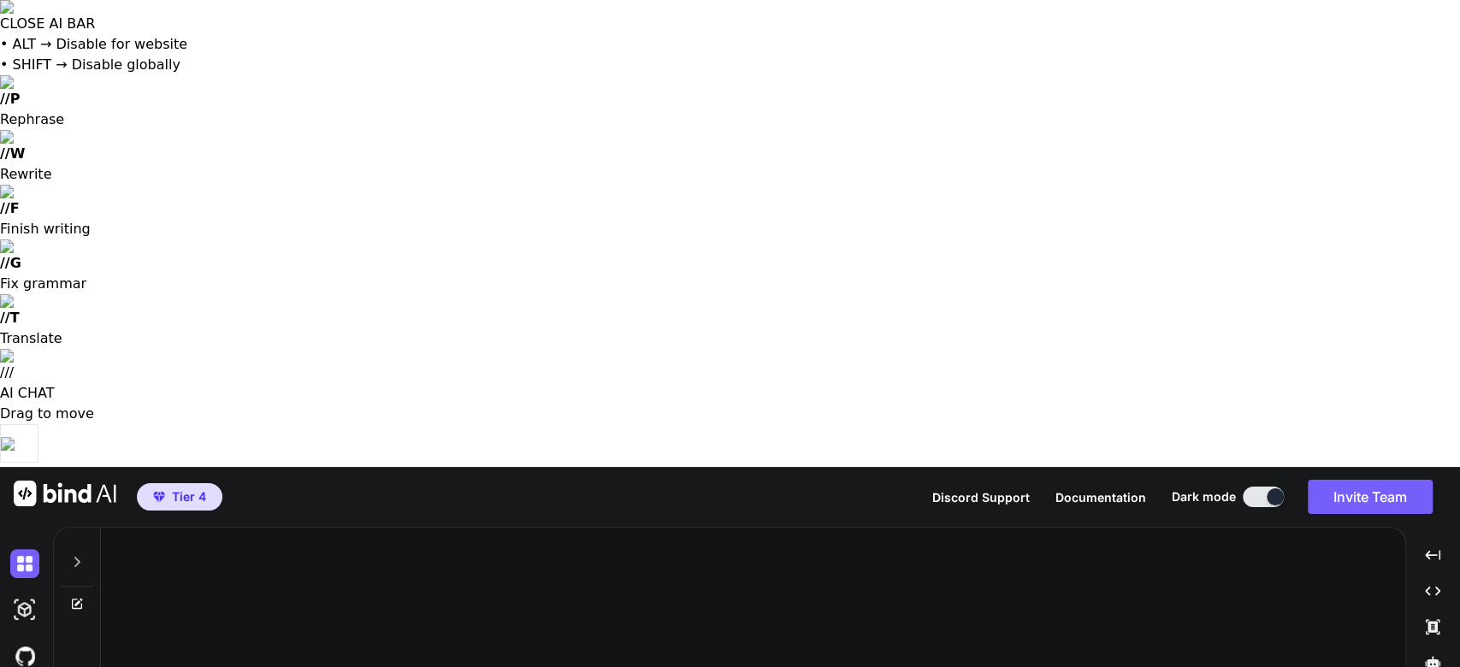
type textarea "Listen I wanna recreate this exact same layout and business card don't give me …"
type textarea "x"
type textarea "Listen I wanna recreate this exact same layout and business card don't give me …"
type textarea "x"
type textarea "Listen I wanna recreate this exact same layout and business card don't give me …"
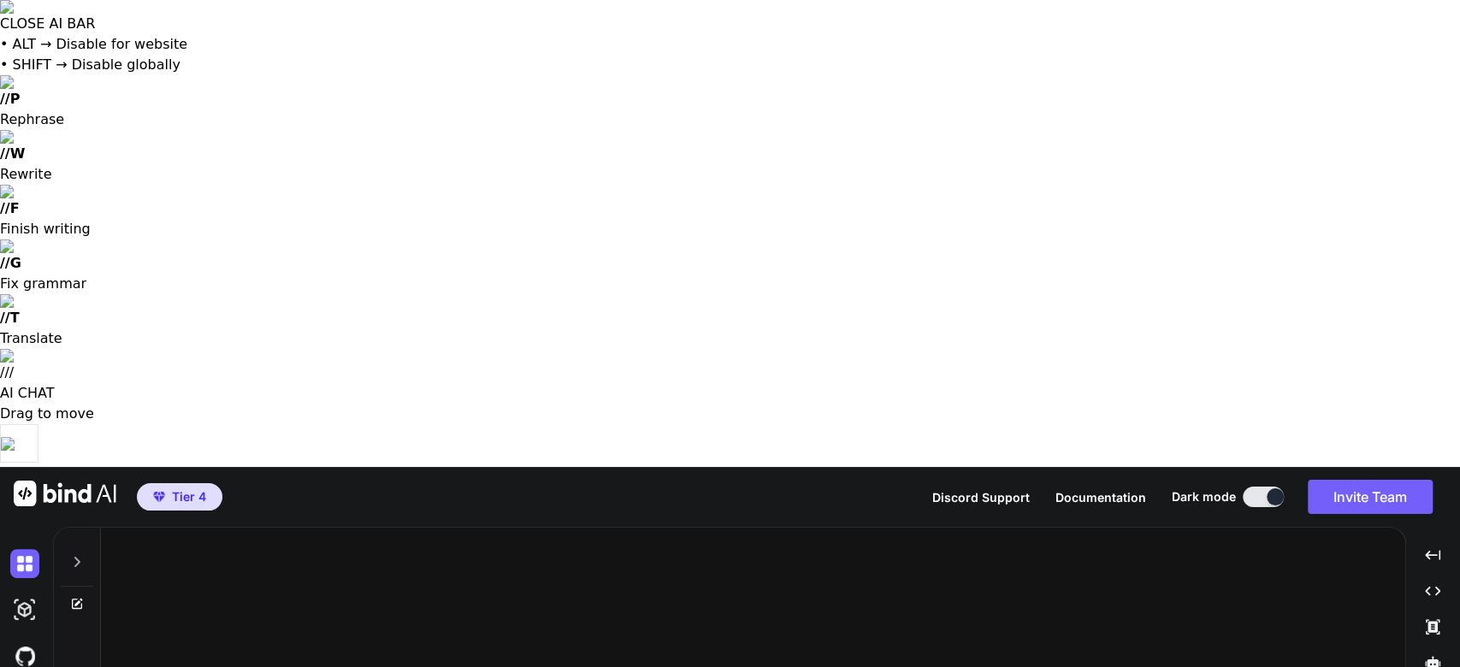
type textarea "x"
type textarea "Listen I wanna recreate this exact same layout and business card don't give me …"
type textarea "x"
type textarea "Listen I wanna recreate this exact same layout and business card don't give me …"
type textarea "x"
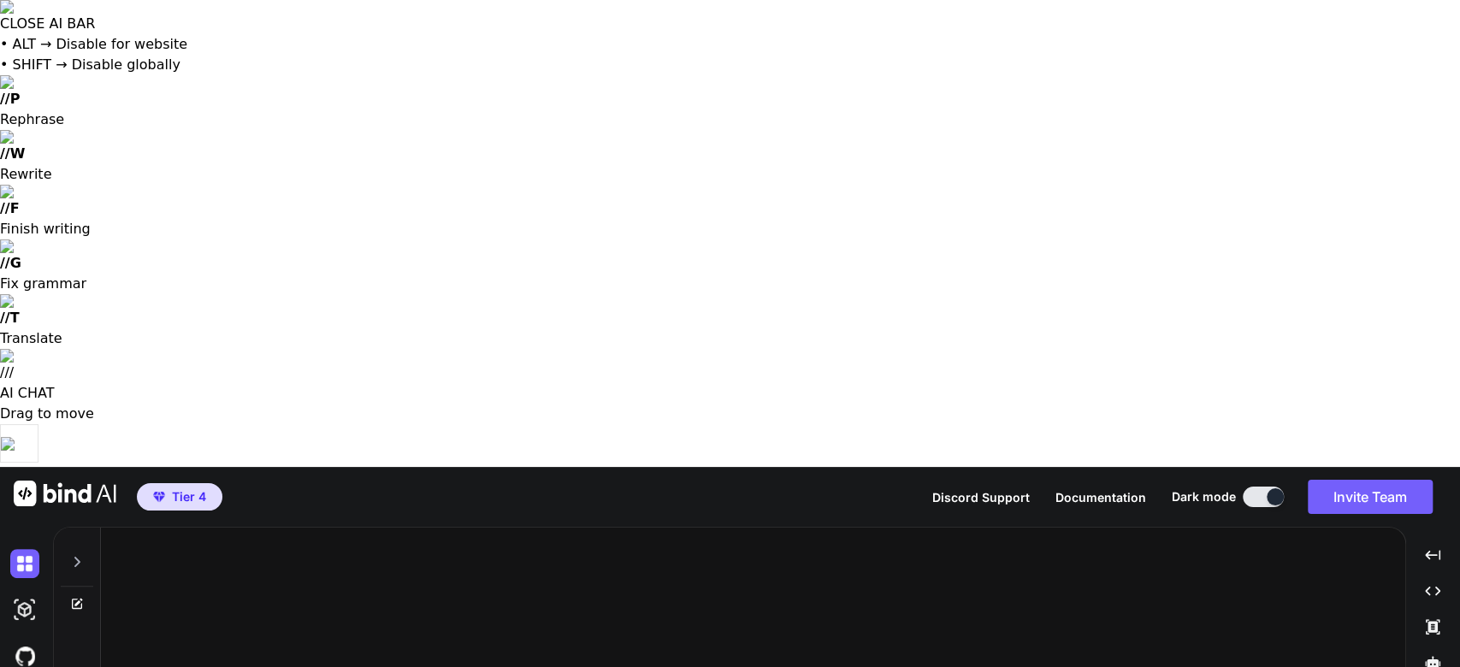
type textarea "Listen I wanna recreate this exact same layout and business card don't give me …"
type textarea "x"
type textarea "Listen I wanna recreate this exact same layout and business card don't give me …"
type textarea "x"
type textarea "Listen I wanna recreate this exact same layout and business card don't give me …"
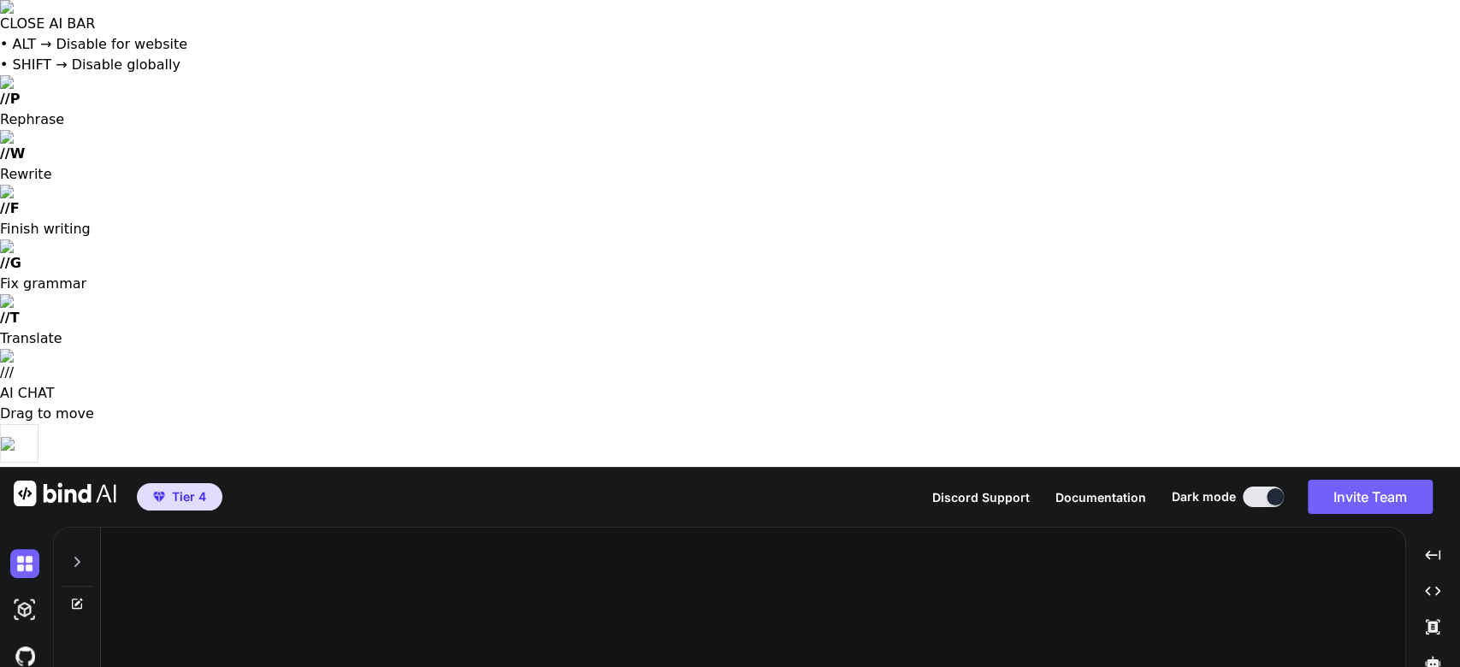
type textarea "x"
type textarea "Listen I wanna recreate this exact same layout and business card don't give me …"
type textarea "x"
type textarea "Listen I wanna recreate this exact same layout and business card don't give me …"
type textarea "x"
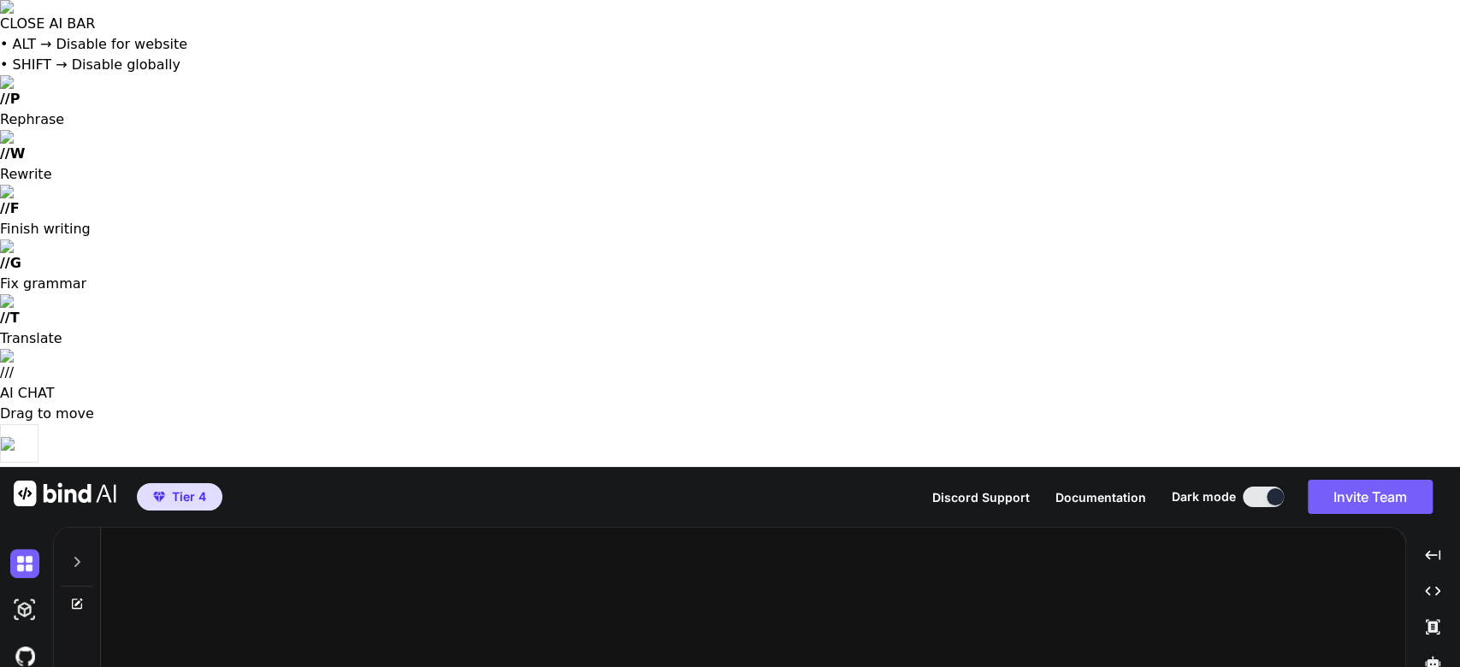
type textarea "Listen I wanna recreate this exact same layout and business card don't give me …"
type textarea "x"
type textarea "Listen I wanna recreate this exact same layout and business card don't give me …"
type textarea "x"
type textarea "Listen I wanna recreate this exact same layout and business card don't give me …"
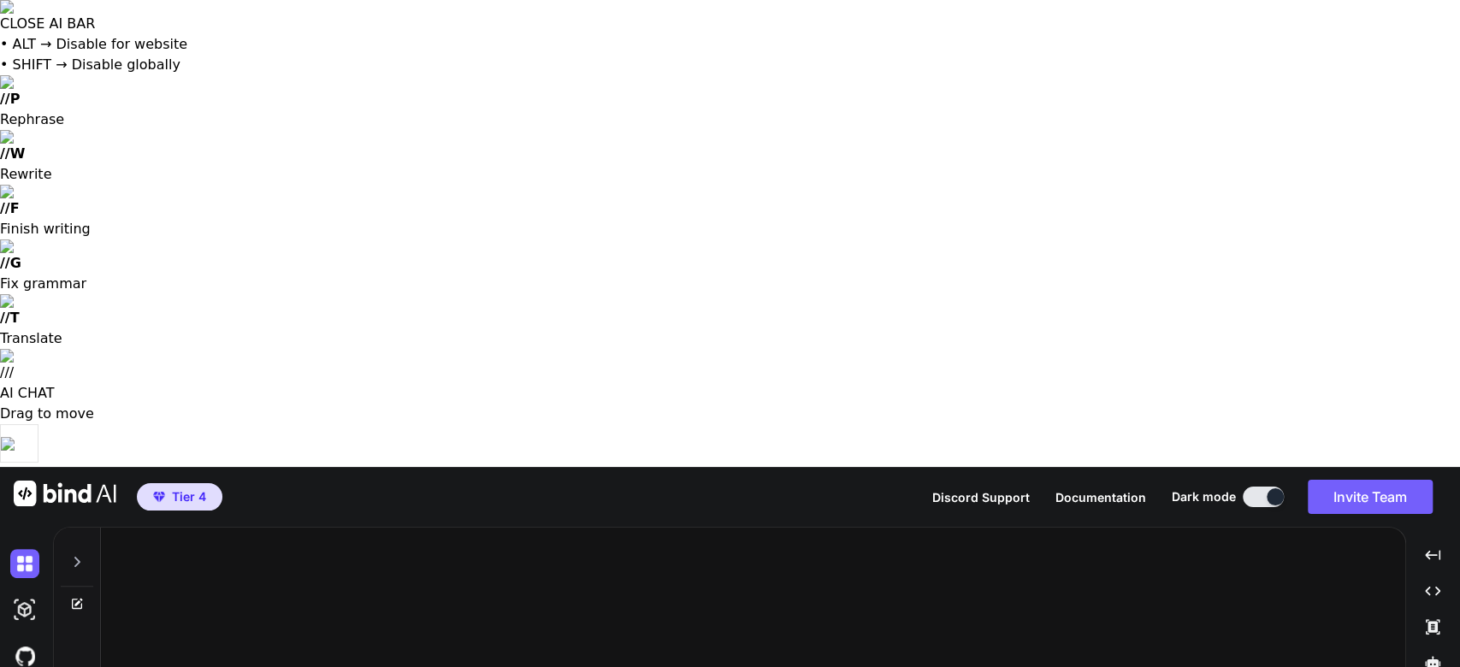
type textarea "x"
type textarea "Listen I wanna recreate this exact same layout and business card don't give me …"
type textarea "x"
type textarea "Listen I wanna recreate this exact same layout and business card don't give me …"
type textarea "x"
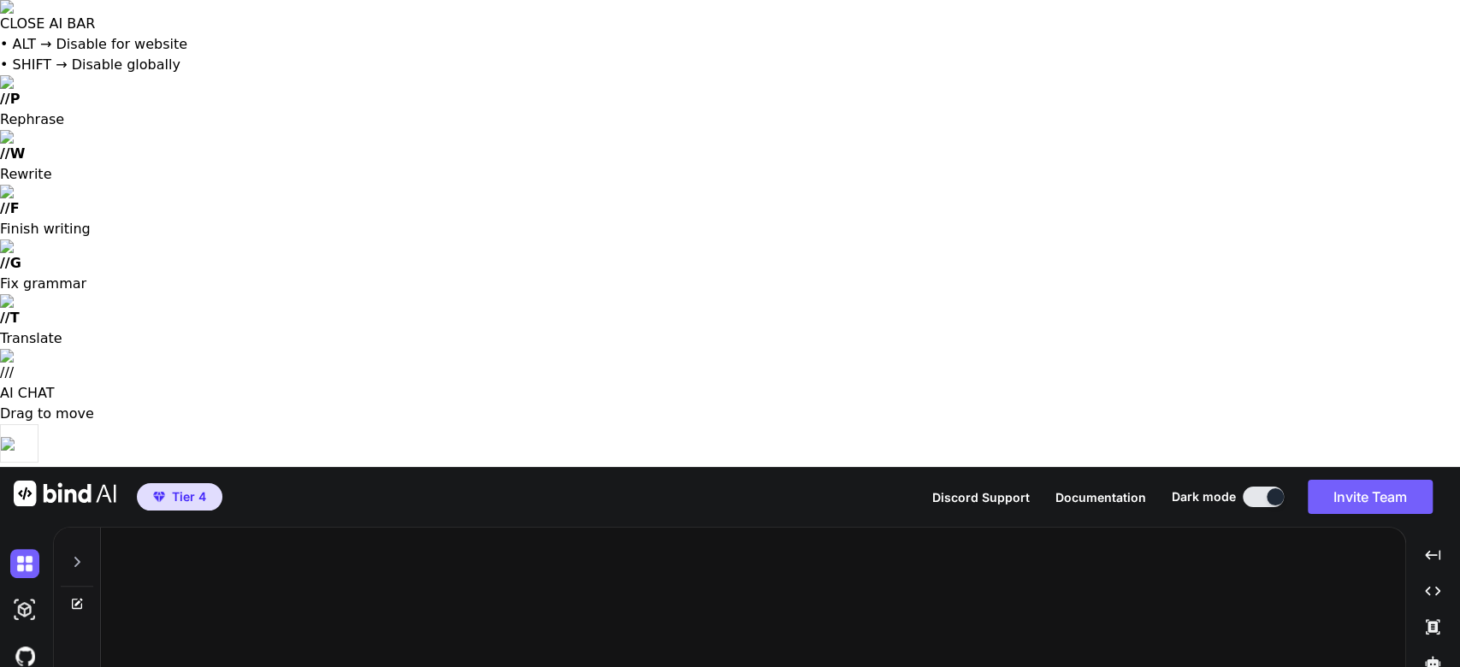
type textarea "Listen I wanna recreate this exact same layout and business card don't give me …"
type textarea "x"
type textarea "Listen I wanna recreate this exact same layout and business card don't give me …"
type textarea "x"
type textarea "Listen I wanna recreate this exact same layout and business card don't give me …"
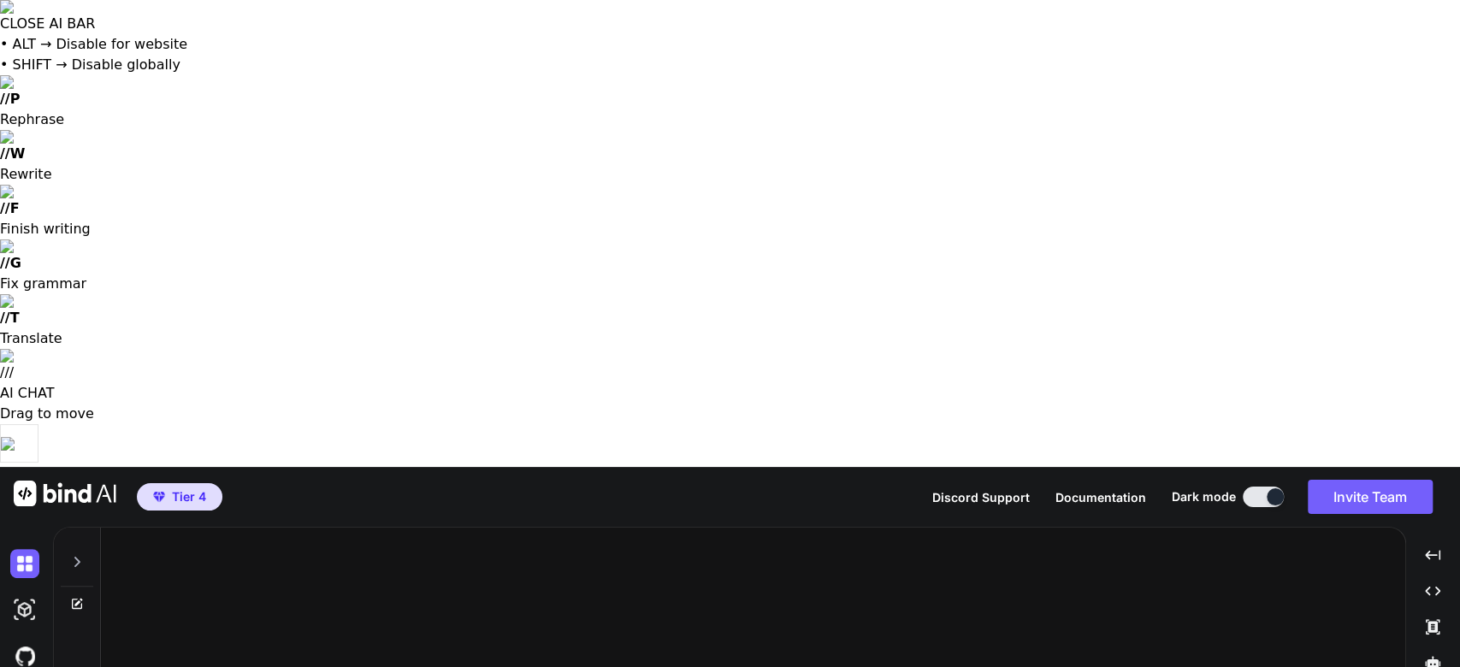
type textarea "x"
type textarea "Listen I wanna recreate this exact same layout and business card don't give me …"
type textarea "x"
type textarea "Listen I wanna recreate this exact same layout and business card don't give me …"
type textarea "x"
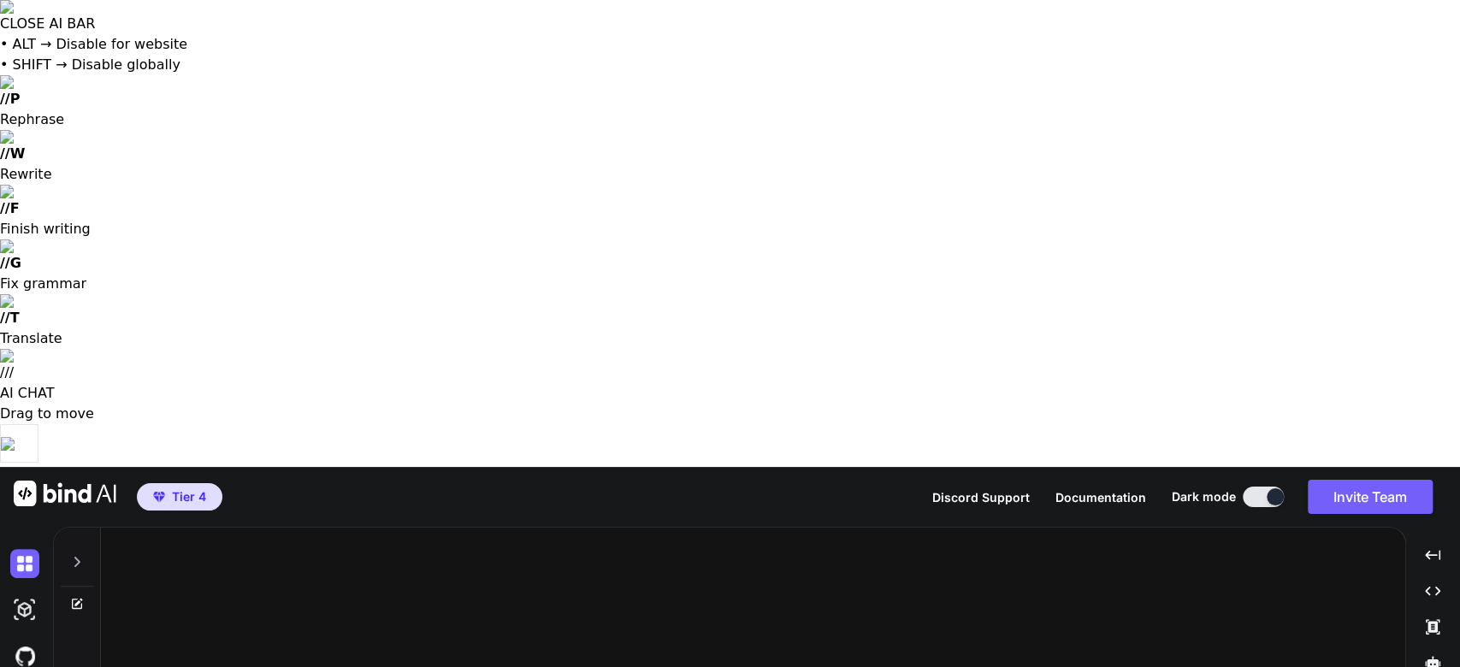
type textarea "Listen I wanna recreate this exact same layout and business card don't give me …"
type textarea "x"
type textarea "Listen I wanna recreate this exact same layout and business card don't give me …"
type textarea "x"
type textarea "Listen I wanna recreate this exact same layout and business card don't give me …"
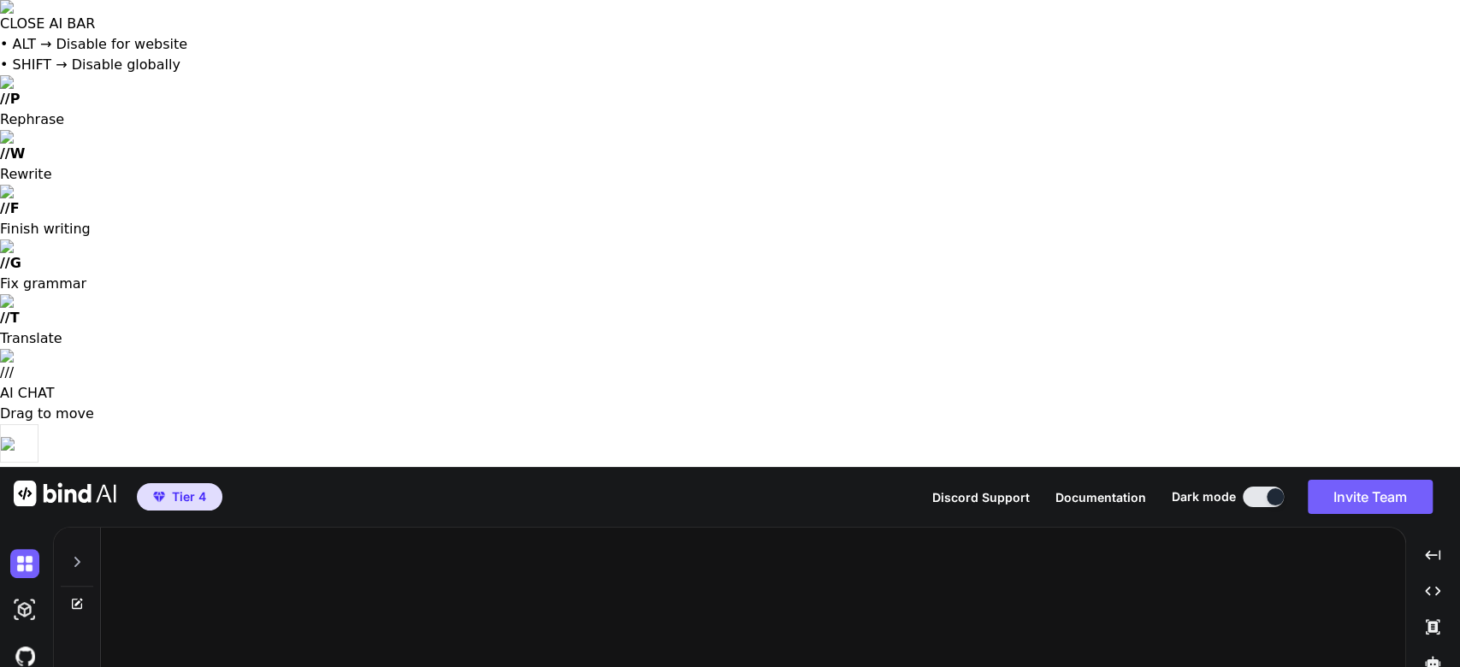
type textarea "x"
type textarea "Listen I wanna recreate this exact same layout and business card don't give me …"
type textarea "x"
type textarea "Listen I wanna recreate this exact same layout and business card don't give me …"
type textarea "x"
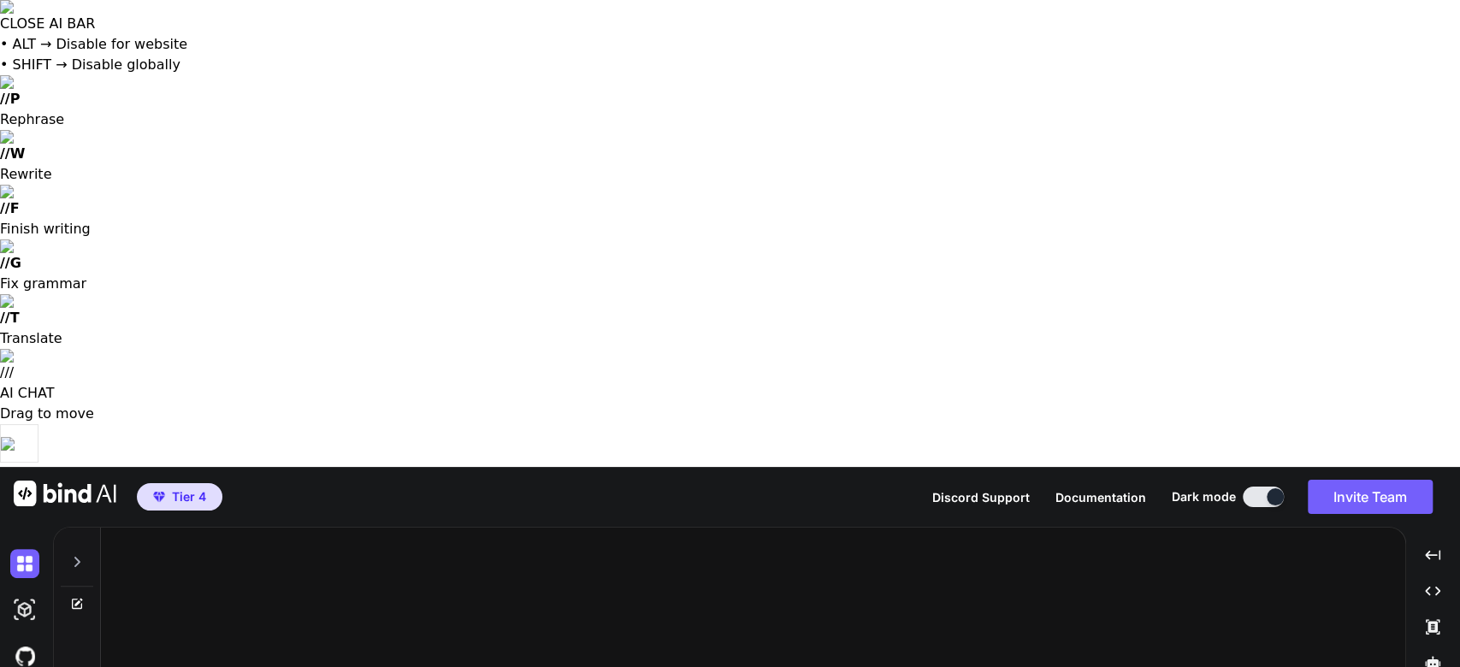
type textarea "Listen I wanna recreate this exact same layout and business card don't give me …"
type textarea "x"
type textarea "Listen I wanna recreate this exact same layout and business card don't give me …"
type textarea "x"
type textarea "Listen I wanna recreate this exact same layout and business card don't give me …"
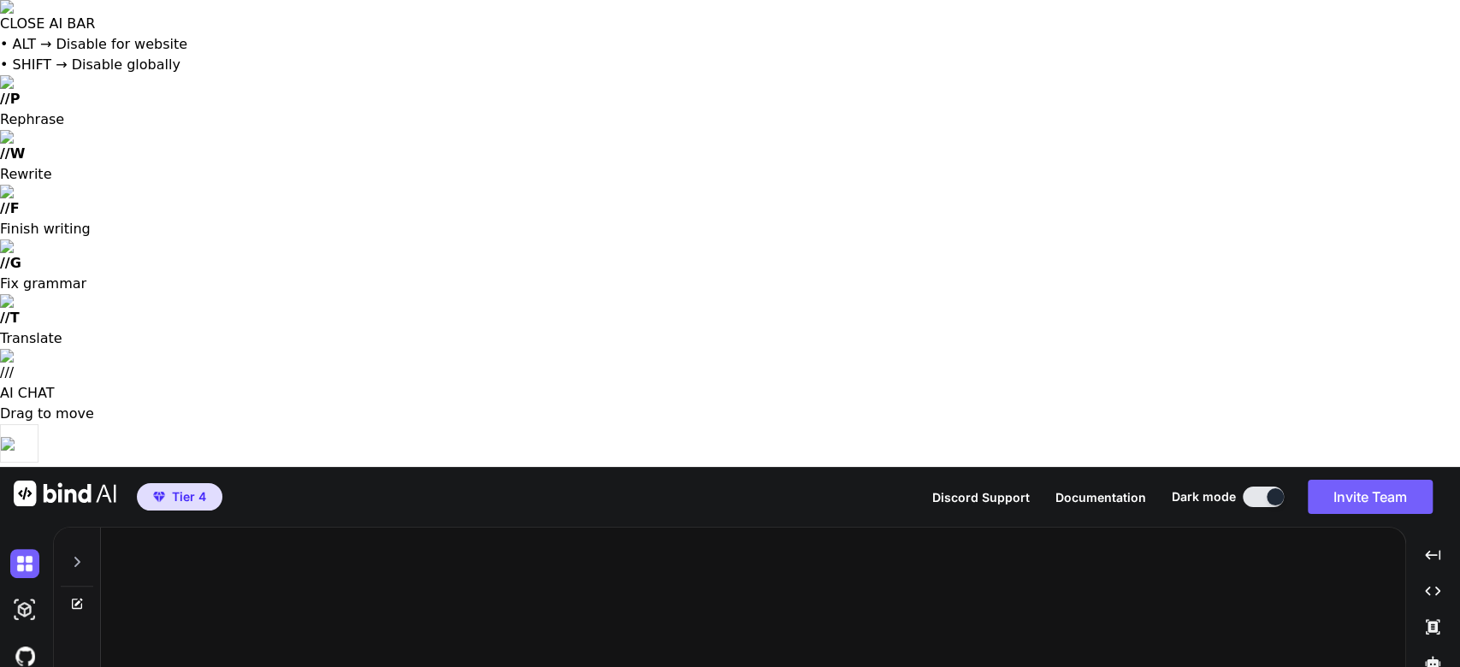
type textarea "x"
type textarea "Listen I wanna recreate this exact same layout and business card don't give me …"
type textarea "x"
type textarea "Listen I wanna recreate this exact same layout and business card don't give me …"
type textarea "x"
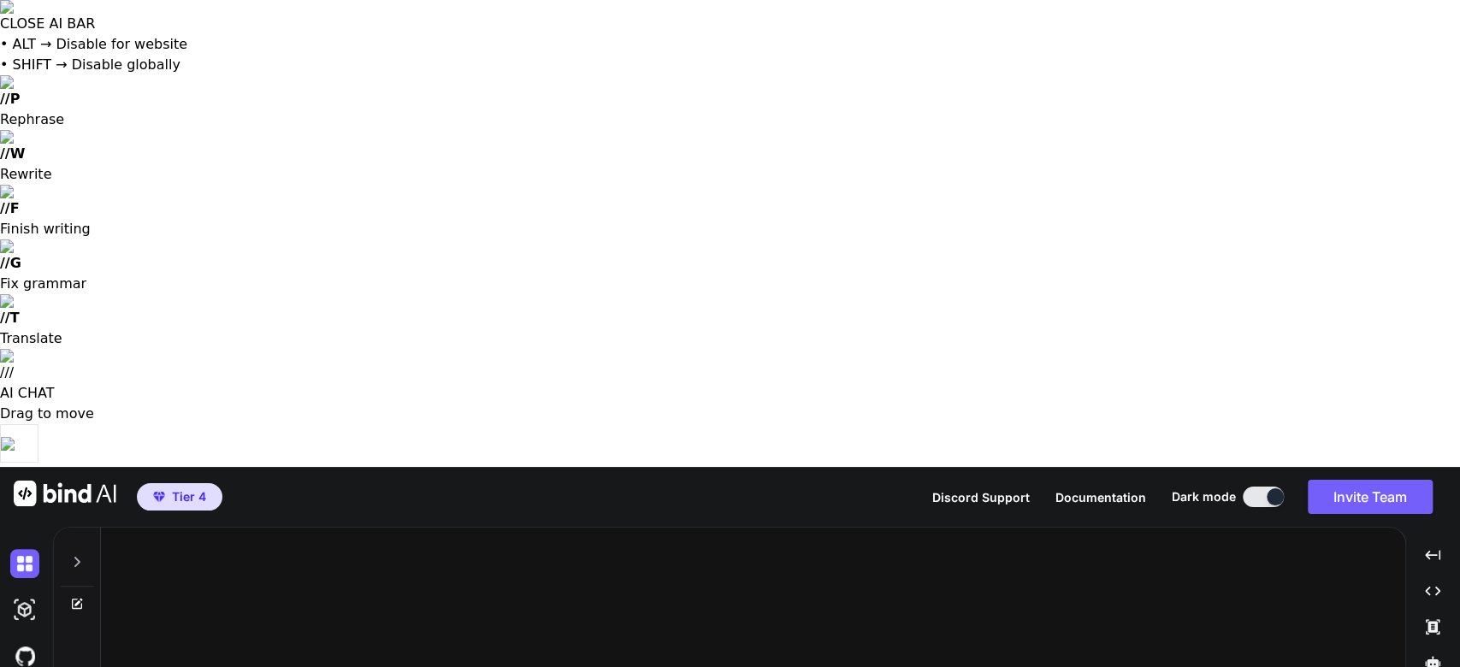
type textarea "Listen I wanna recreate this exact same layout and business card don't give me …"
type textarea "x"
type textarea "Listen I wanna recreate this exact same layout and business card don't give me …"
type textarea "x"
type textarea "Listen I wanna recreate this exact same layout and business card don't give me …"
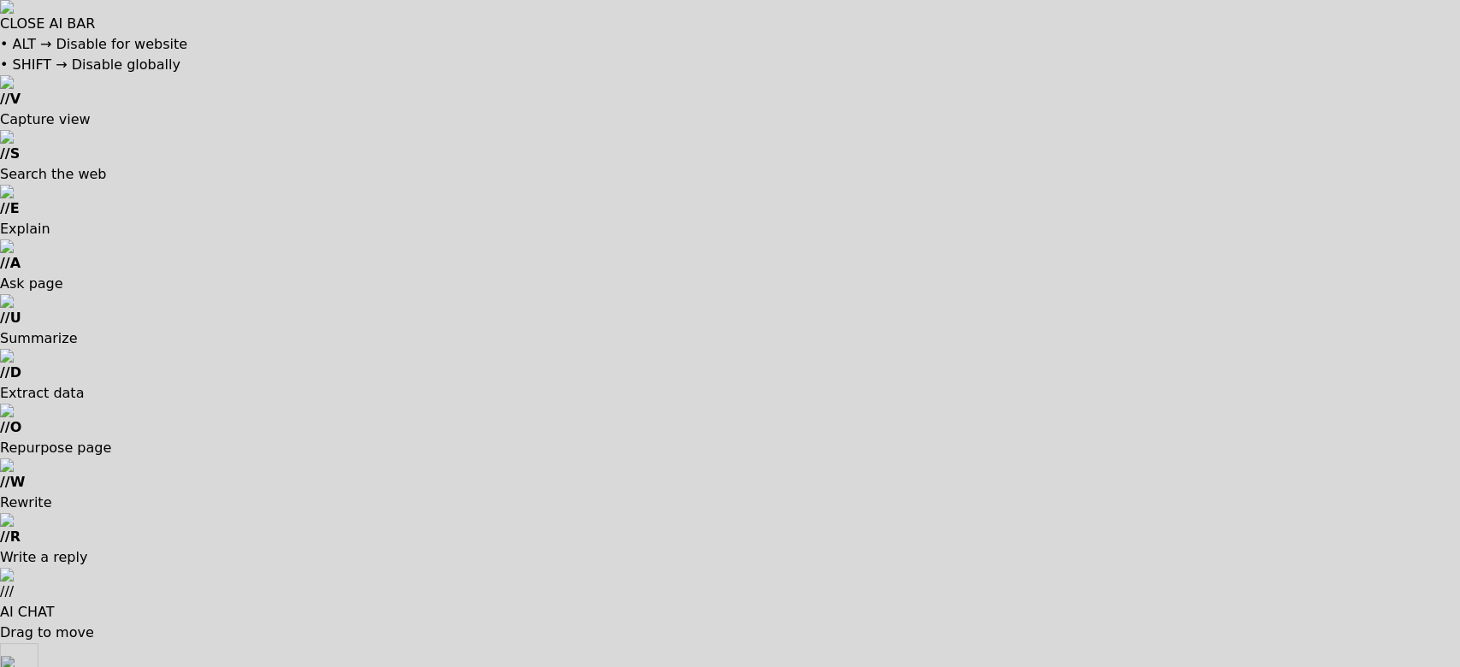
click at [342, 196] on div at bounding box center [730, 333] width 1460 height 667
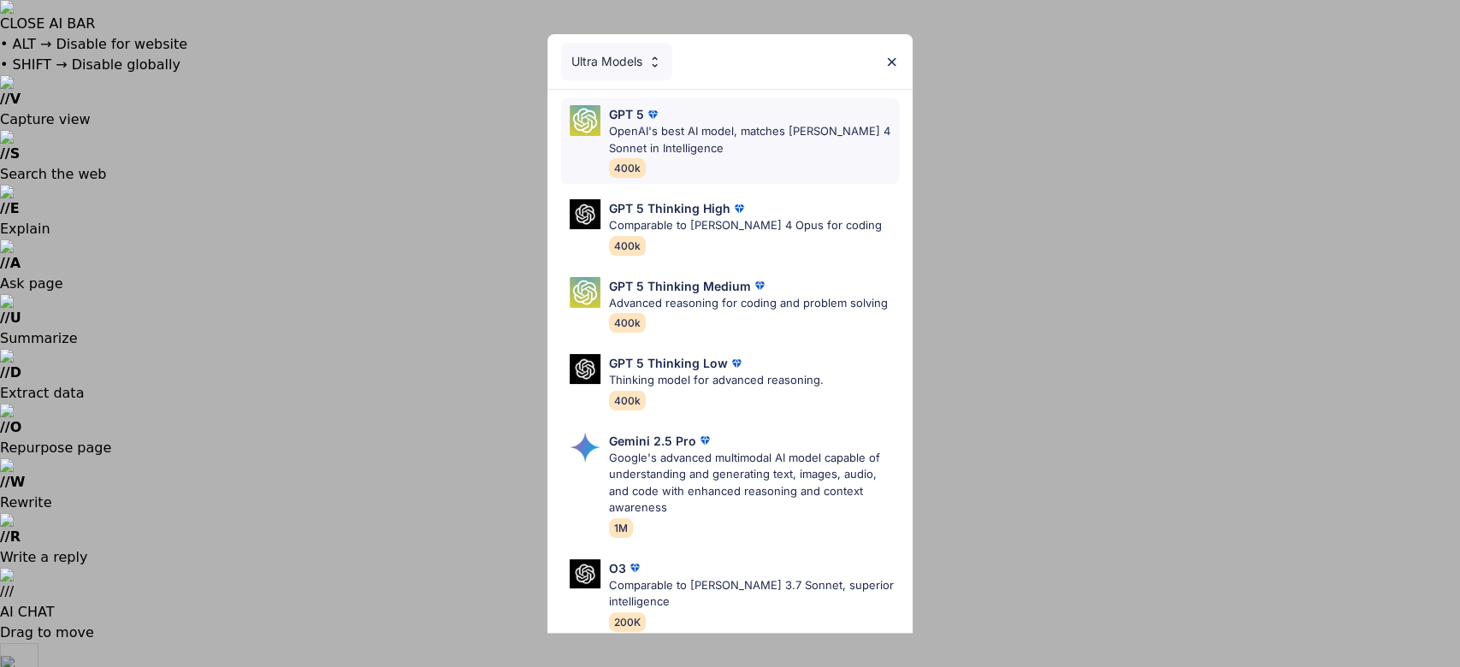
click at [674, 131] on p "OpenAI's best AI model, matches [PERSON_NAME] 4 Sonnet in Intelligence" at bounding box center [754, 139] width 290 height 33
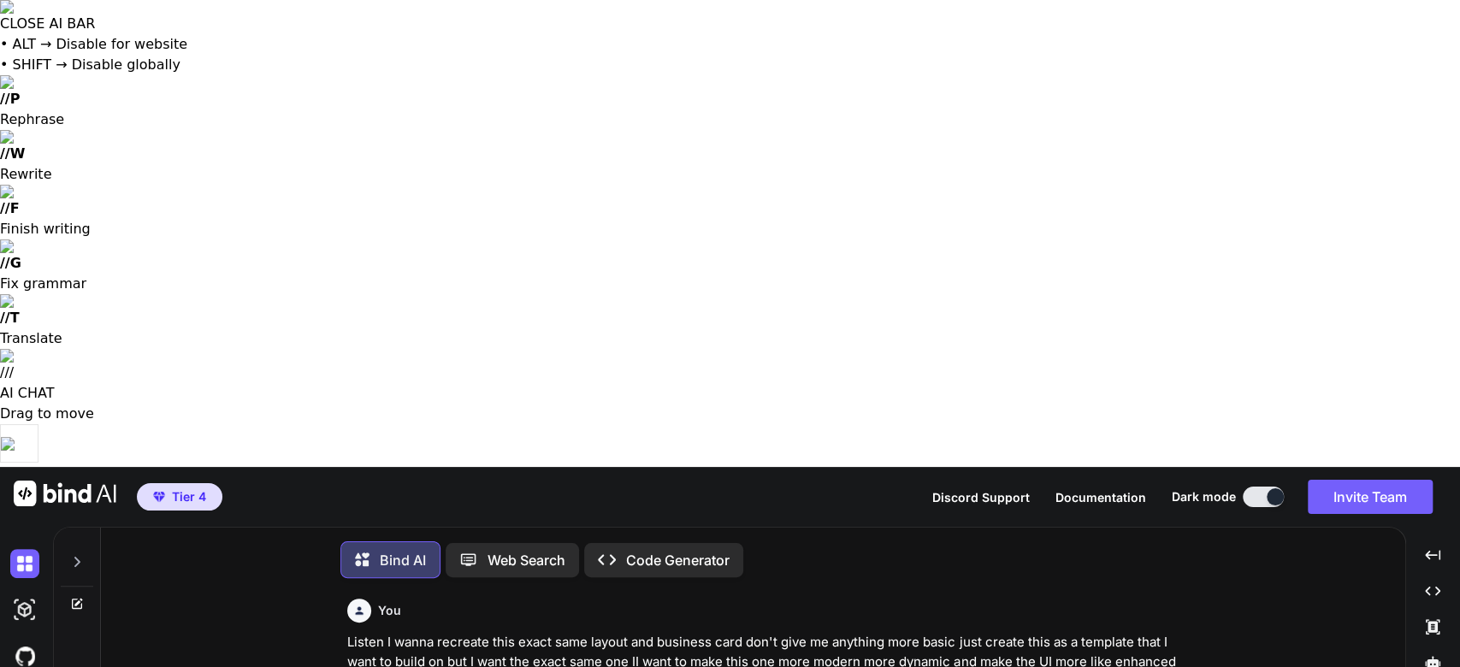
scroll to position [7, 0]
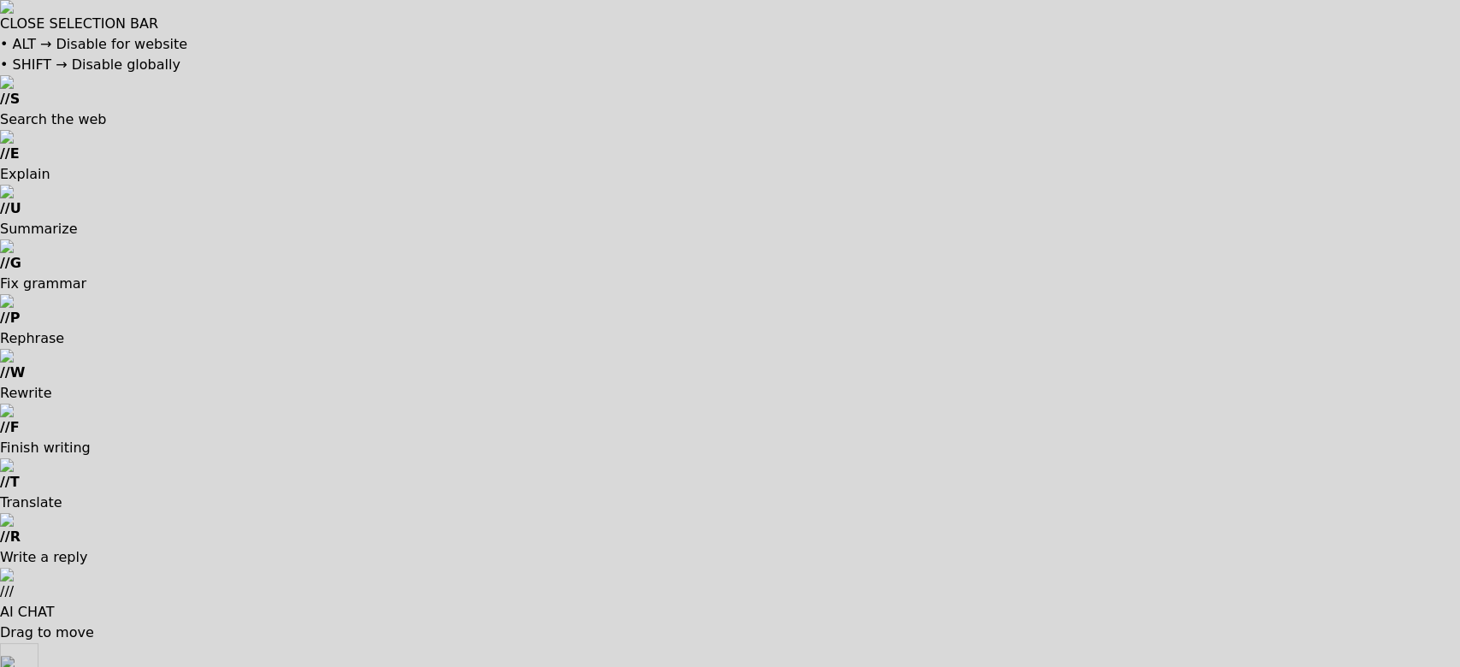
click at [472, 606] on div at bounding box center [730, 333] width 1460 height 667
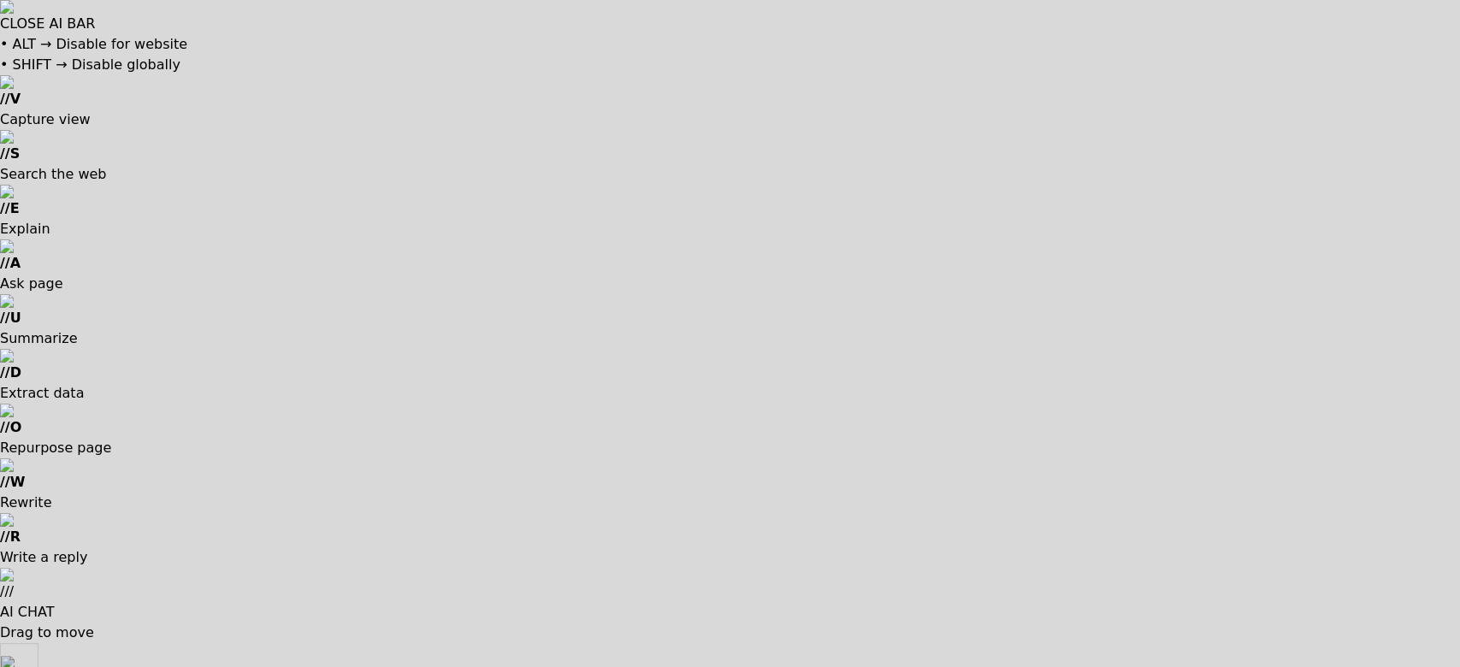
click at [323, 424] on div at bounding box center [730, 333] width 1460 height 667
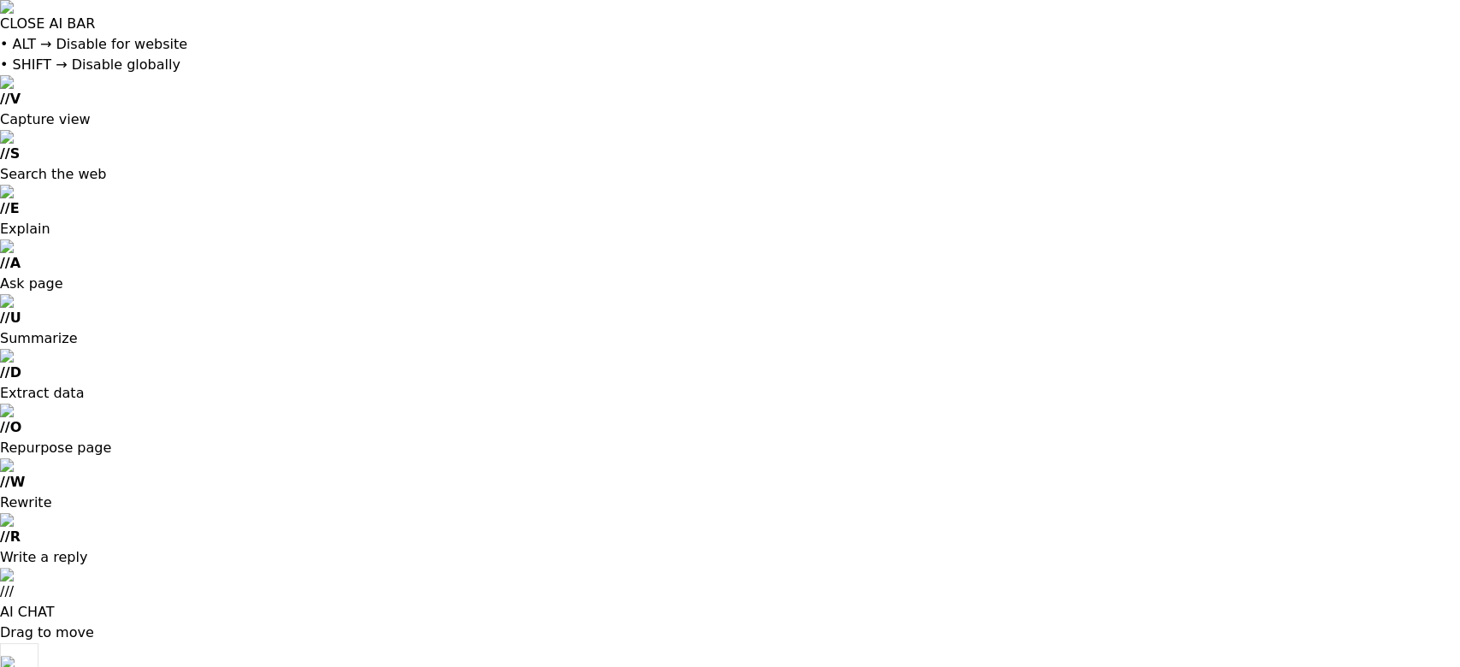
scroll to position [140, 0]
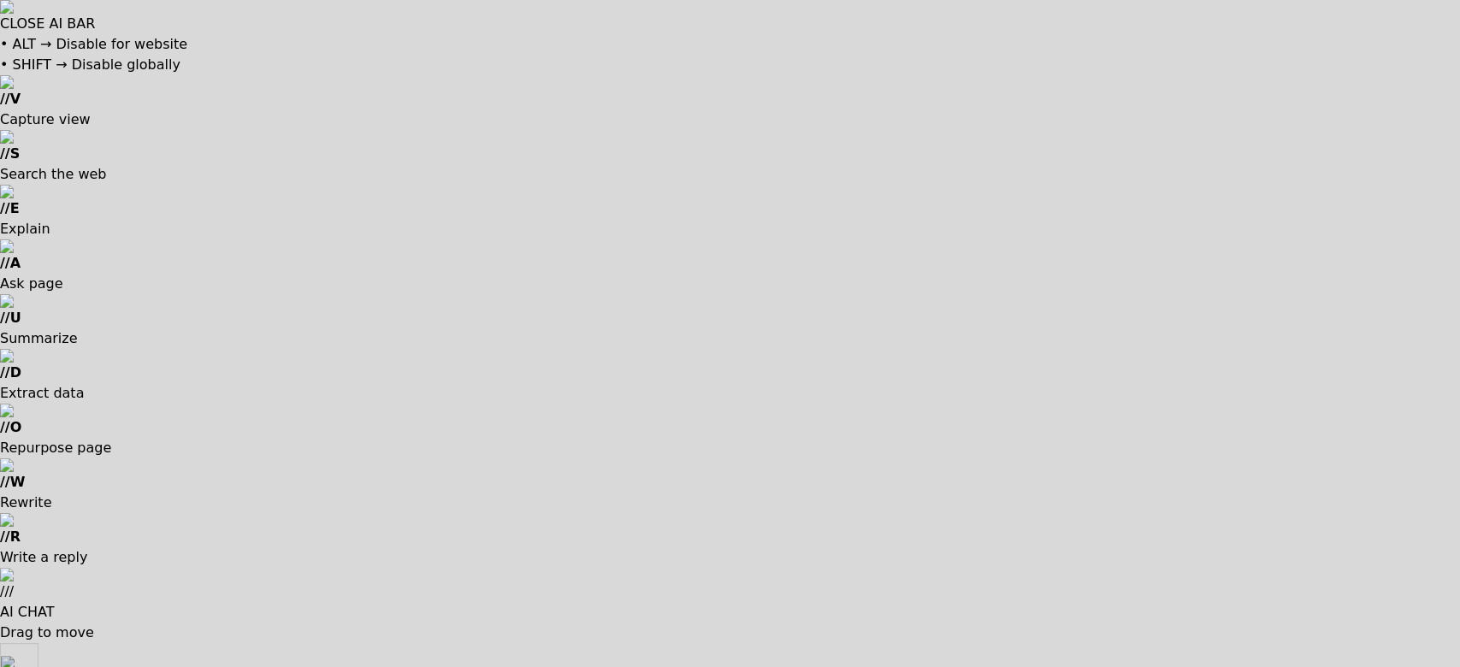
click at [233, 576] on div at bounding box center [730, 333] width 1460 height 667
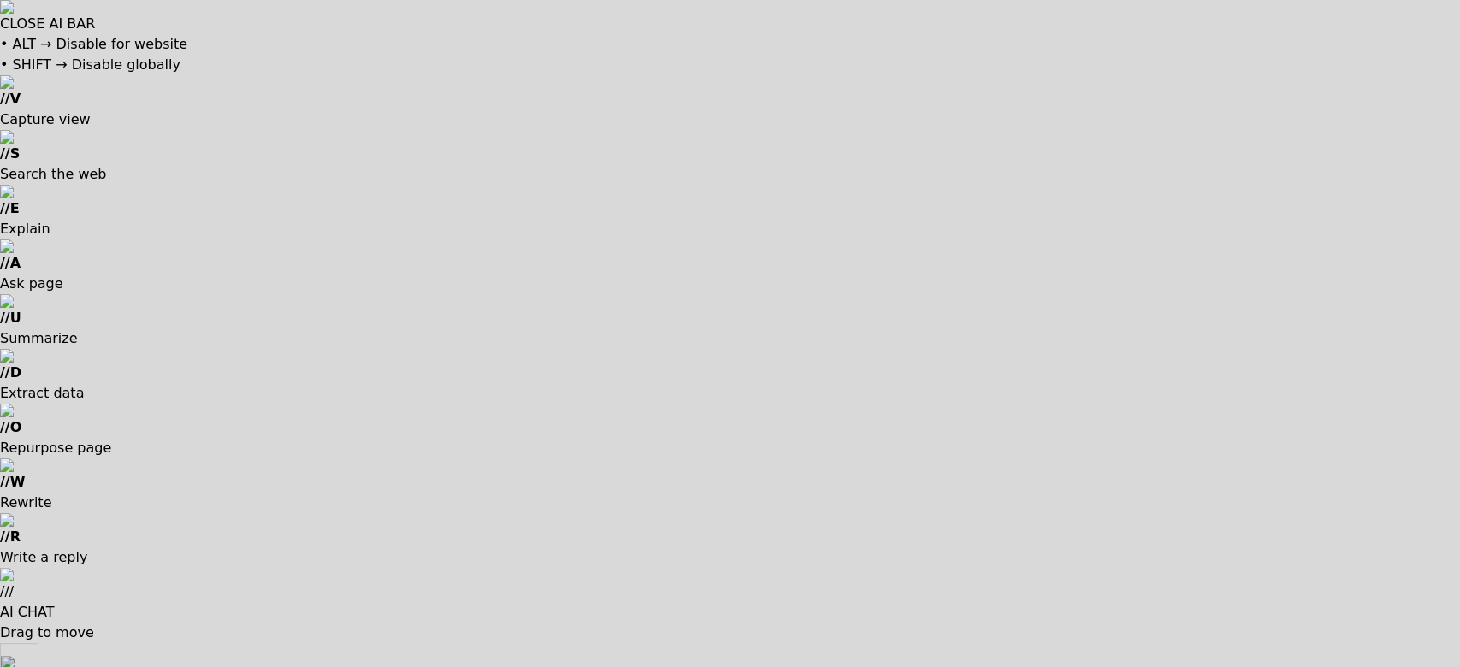
click at [276, 600] on div at bounding box center [730, 333] width 1460 height 667
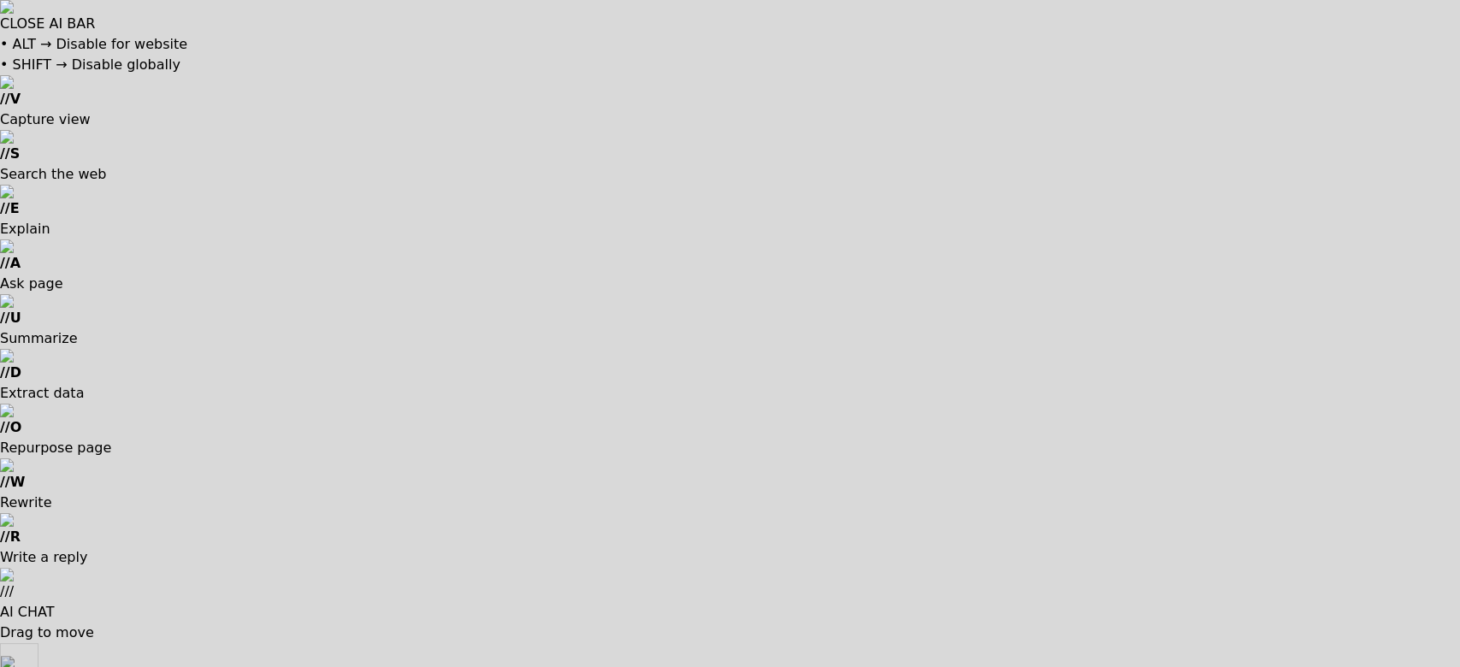
drag, startPoint x: 517, startPoint y: 502, endPoint x: 476, endPoint y: 531, distance: 51.0
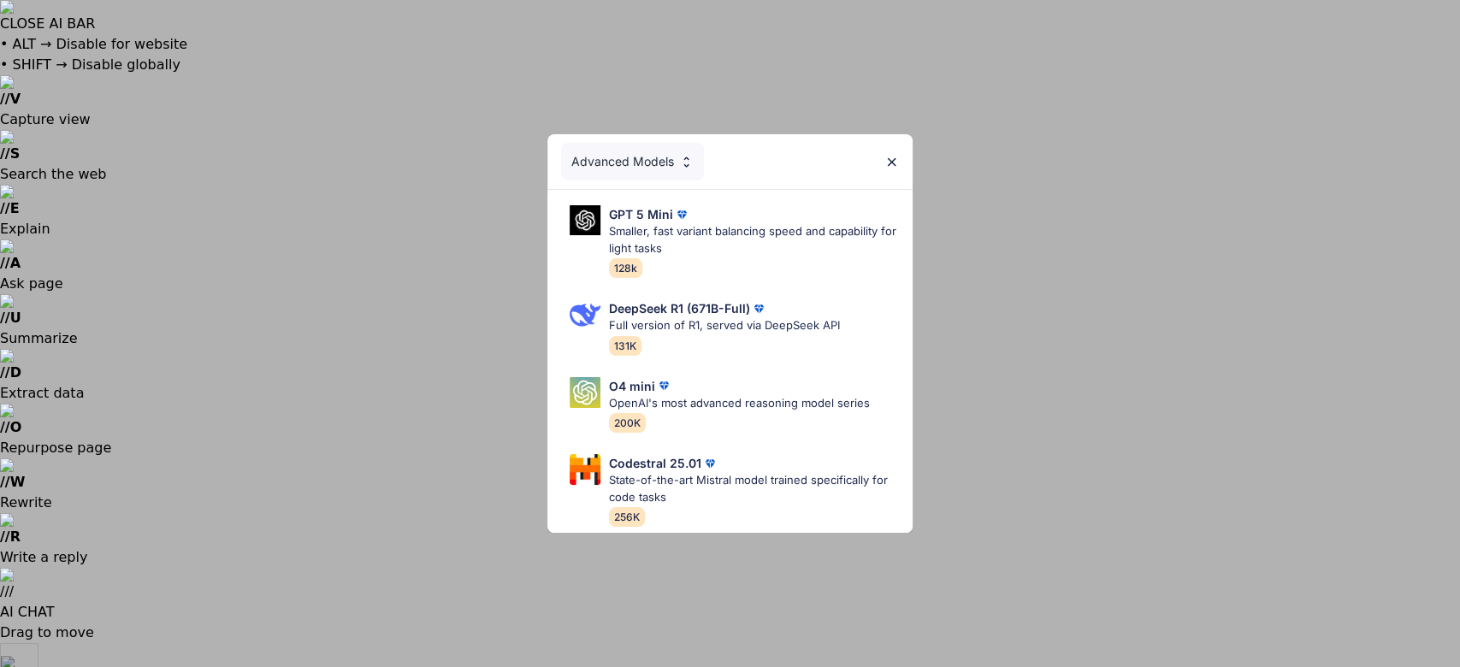
click at [297, 606] on div "Advanced Models GPT 5 Mini Smaller, fast variant balancing speed and capability…" at bounding box center [730, 333] width 1460 height 667
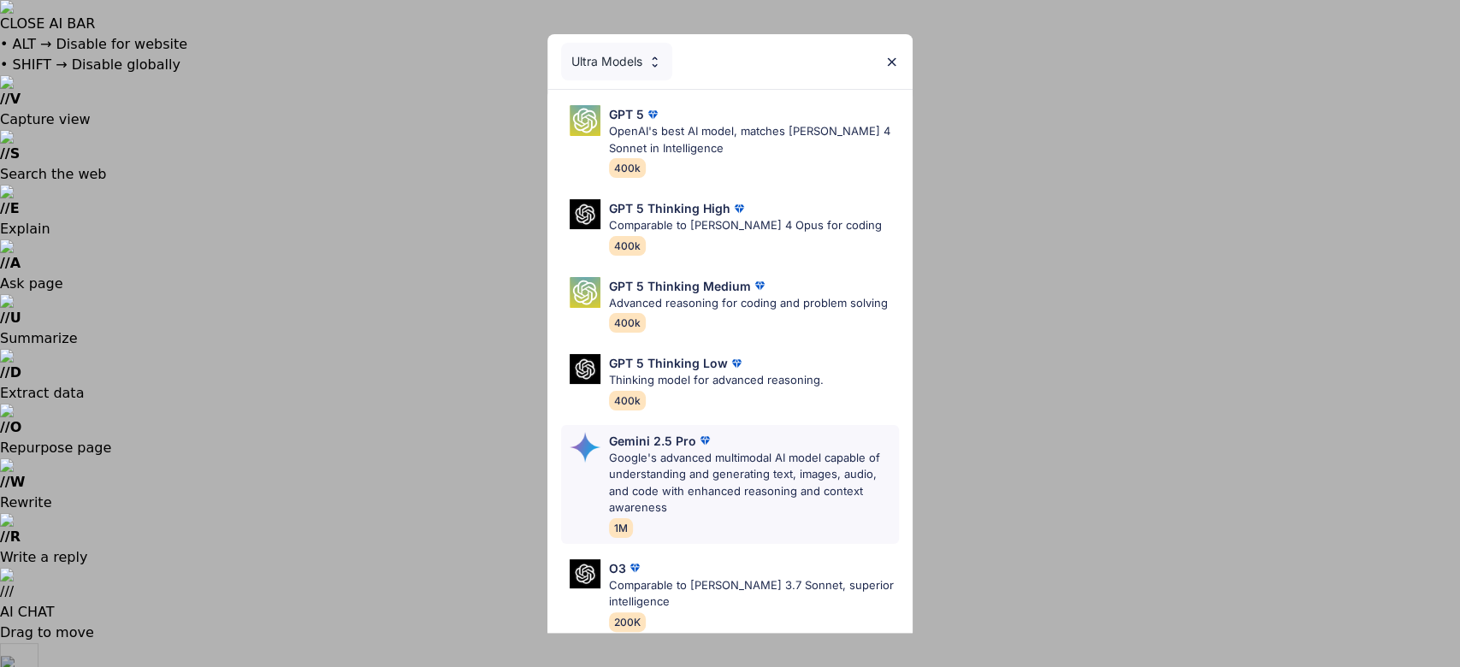
scroll to position [75, 0]
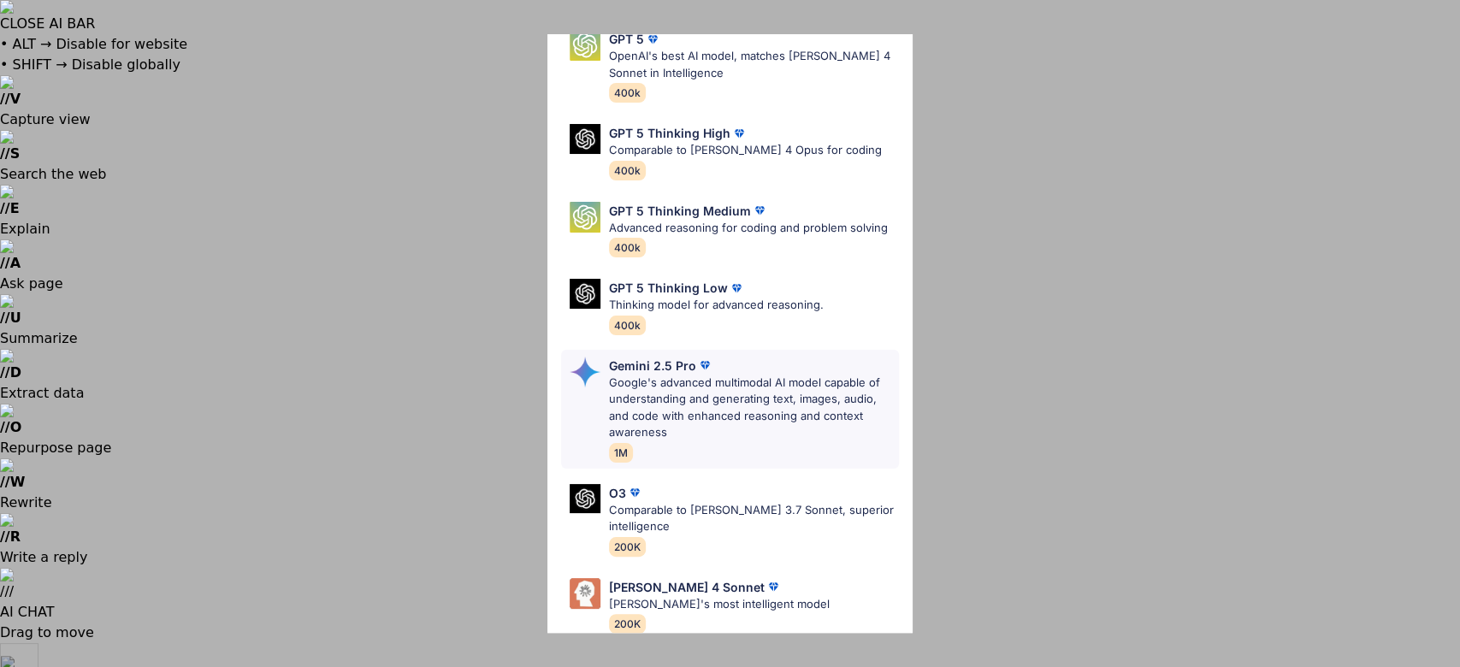
click at [648, 375] on p "Gemini 2.5 Pro" at bounding box center [652, 366] width 87 height 18
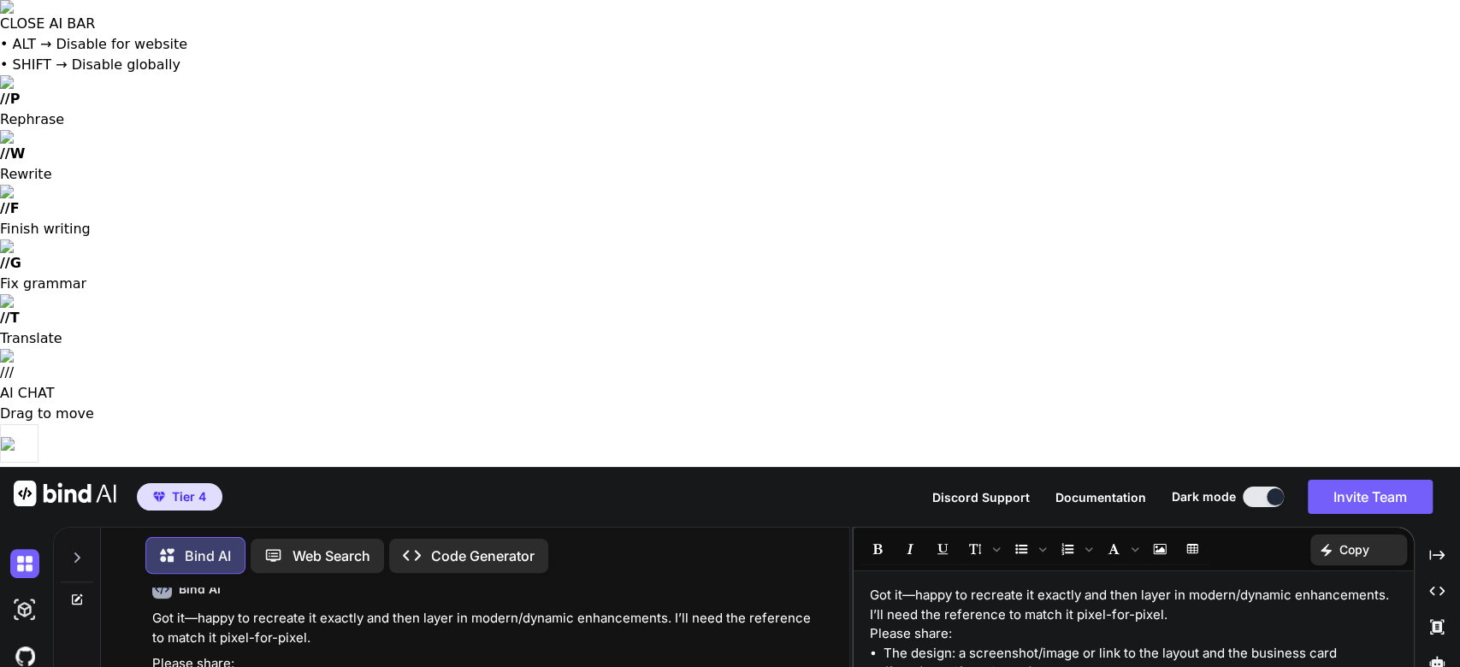
type textarea "x"
type textarea "again"
type textarea "x"
type textarea "again gold"
type textarea "x"
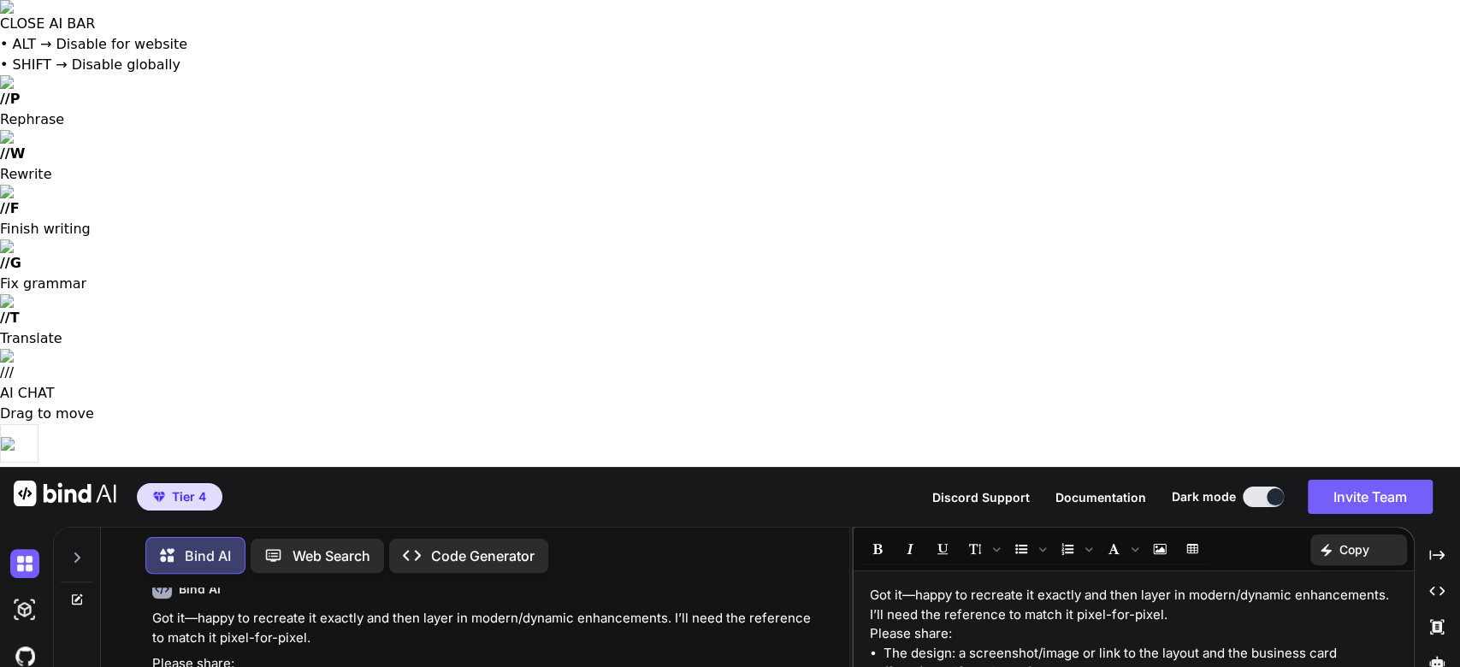
type textarea "again gold based"
type textarea "x"
type textarea "Again gold based off"
type textarea "x"
type textarea "again gold based off of"
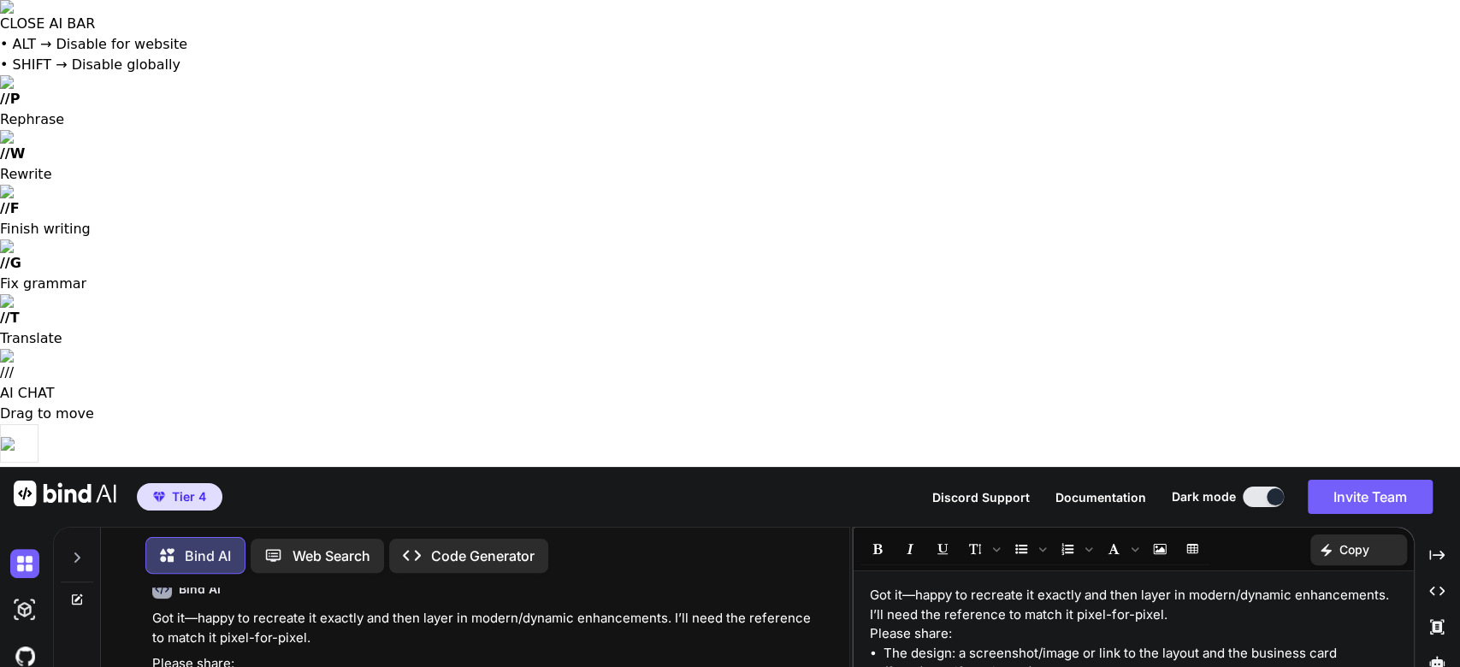
type textarea "x"
type textarea "again gold based off of this"
type textarea "x"
type textarea "again gold based off of this image"
type textarea "x"
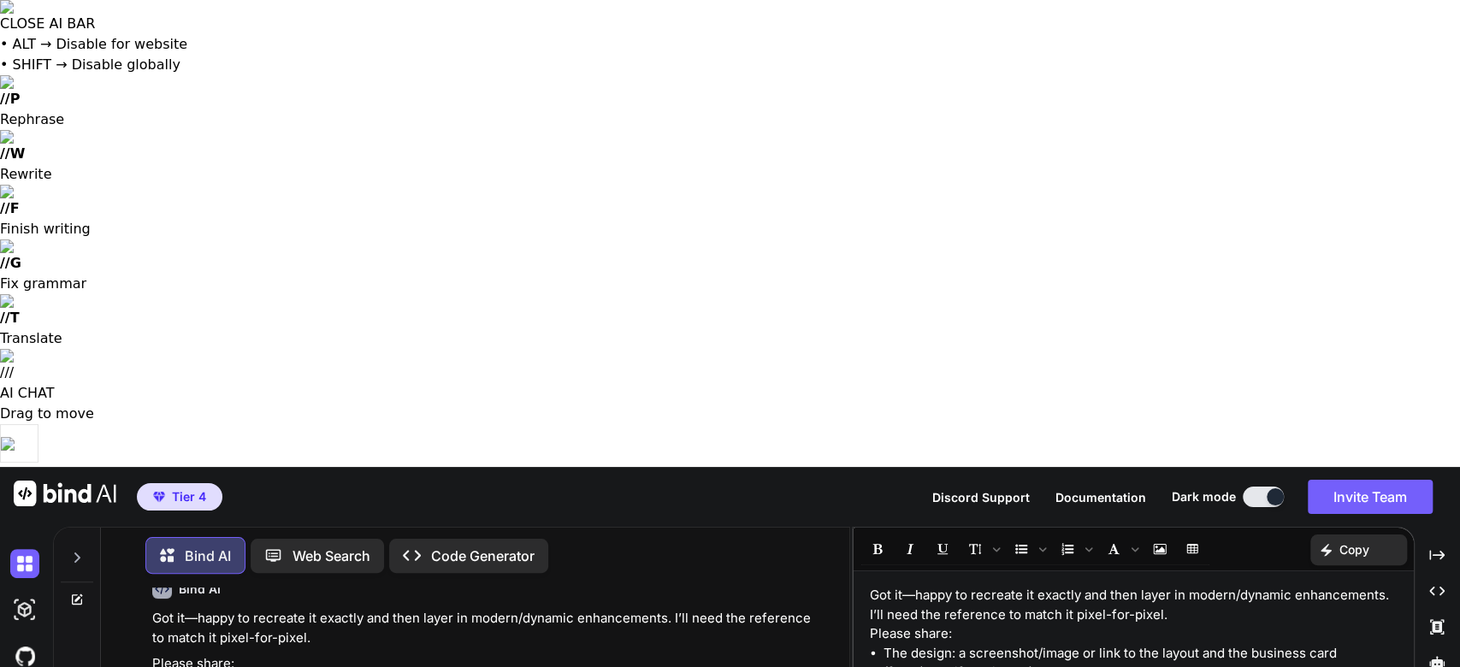
type textarea "Again gold based off of this image and"
type textarea "x"
type textarea "again gold based off of this image and rec"
type textarea "x"
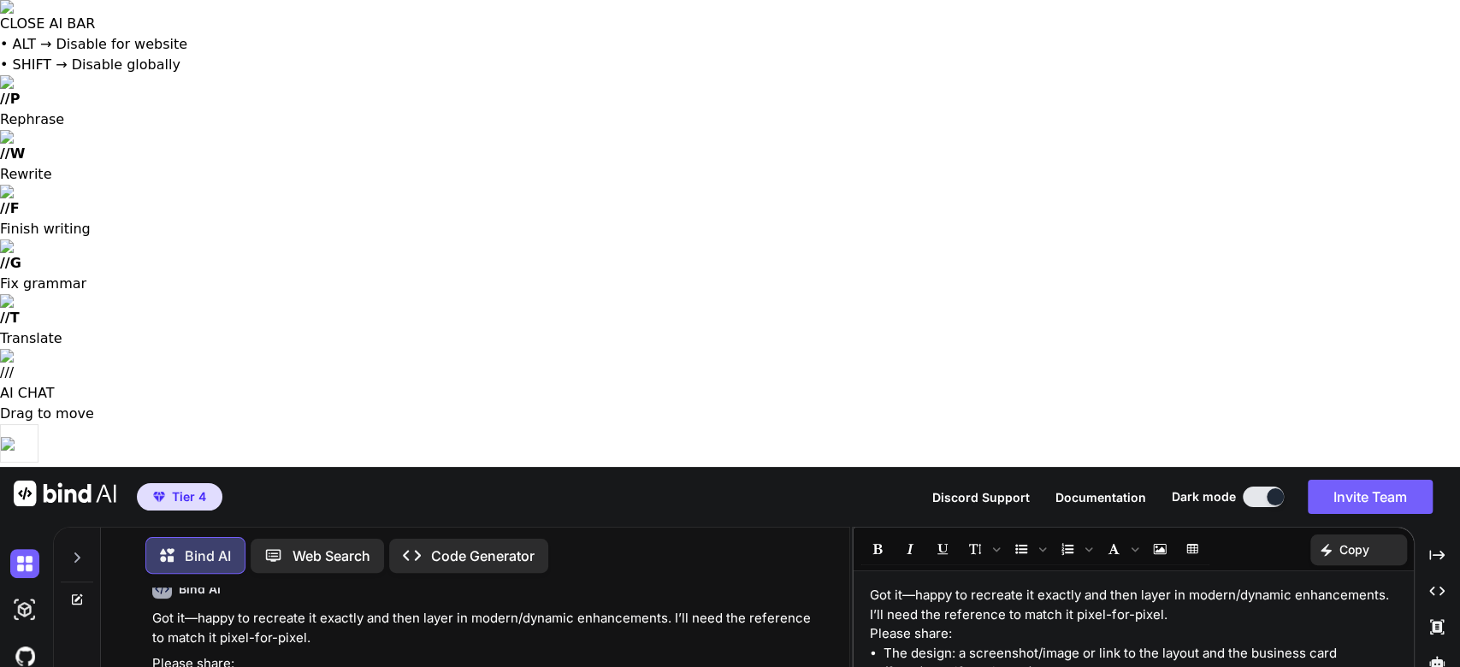
scroll to position [396, 0]
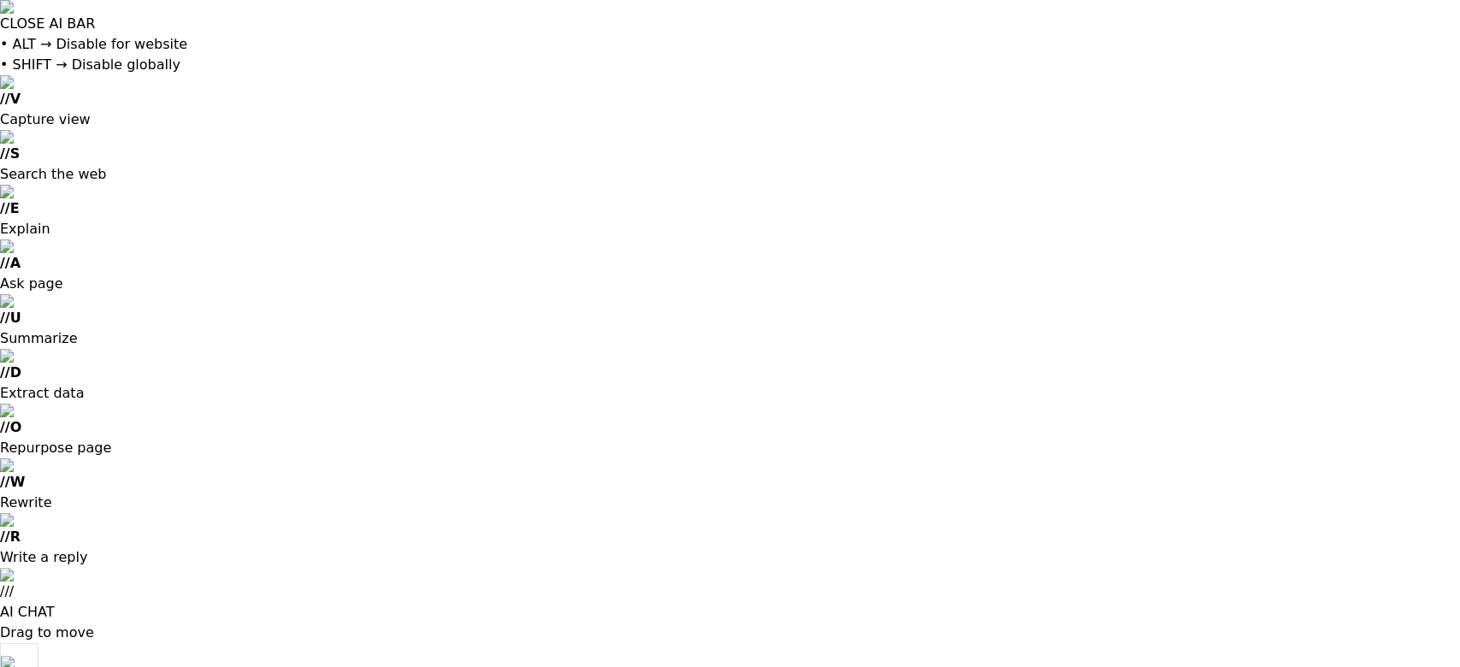
drag, startPoint x: 1271, startPoint y: 98, endPoint x: 1292, endPoint y: 90, distance: 23.0
